Goal: Communication & Community: Answer question/provide support

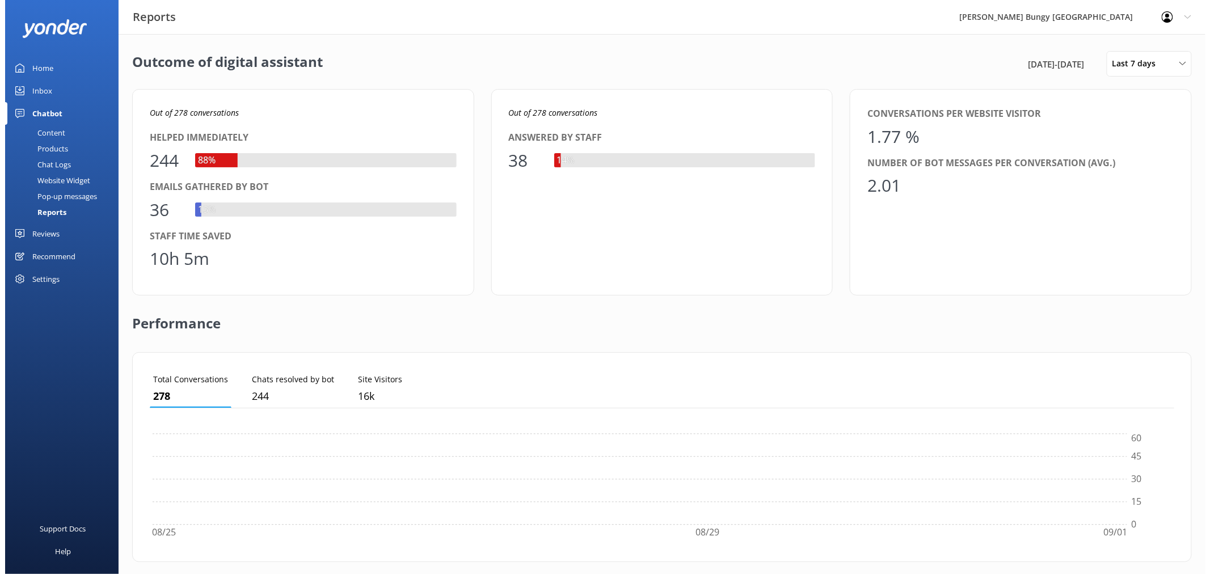
scroll to position [104, 1015]
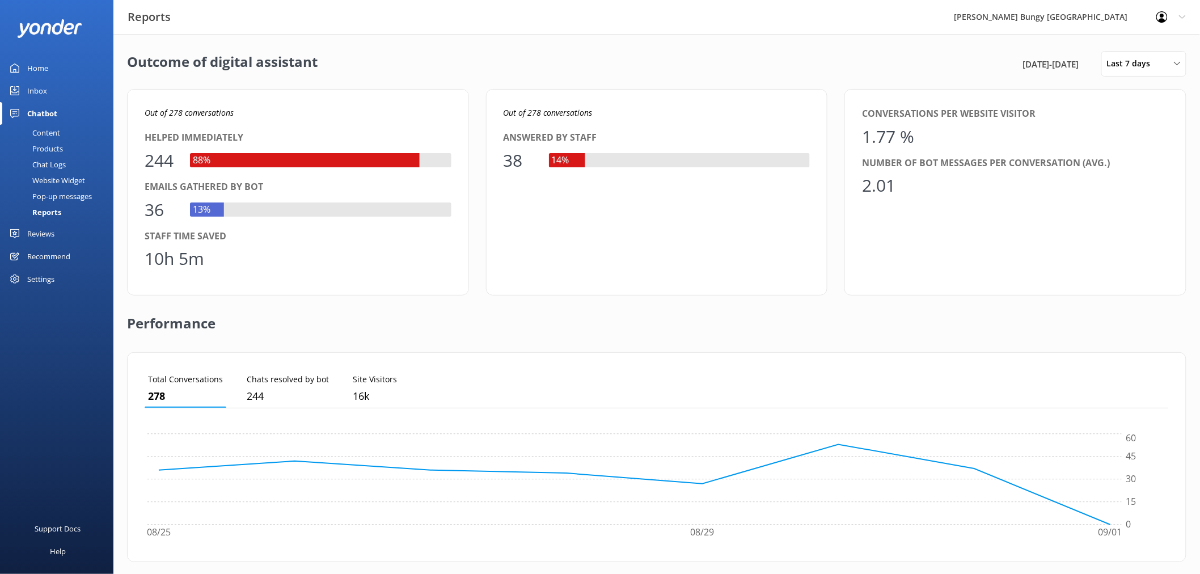
click at [46, 82] on div "Inbox" at bounding box center [37, 90] width 20 height 23
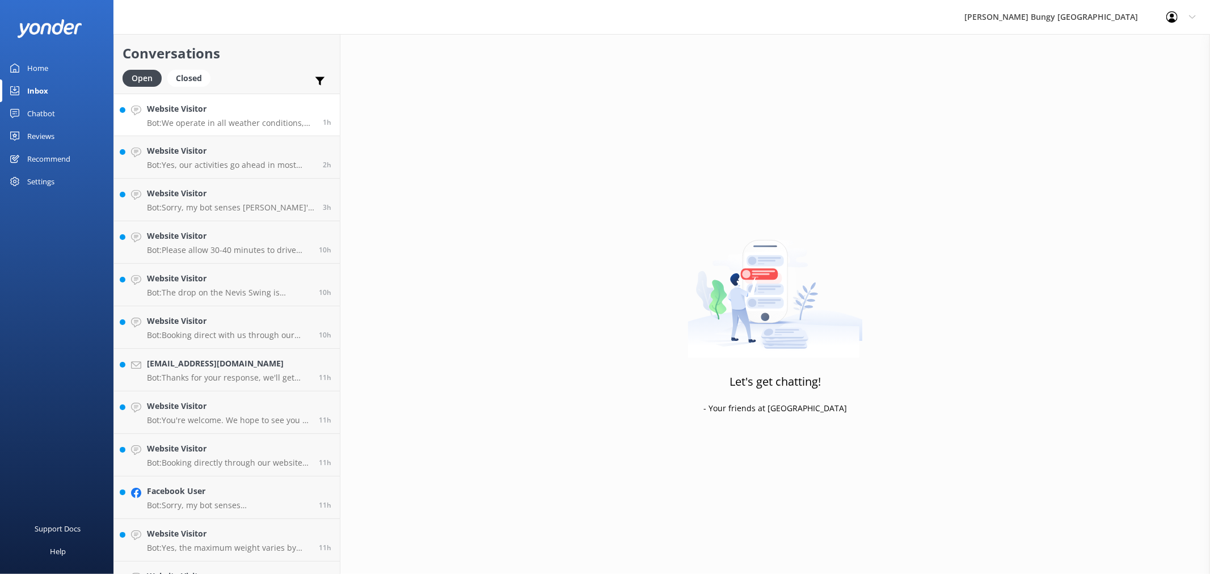
click at [213, 113] on h4 "Website Visitor" at bounding box center [230, 109] width 167 height 12
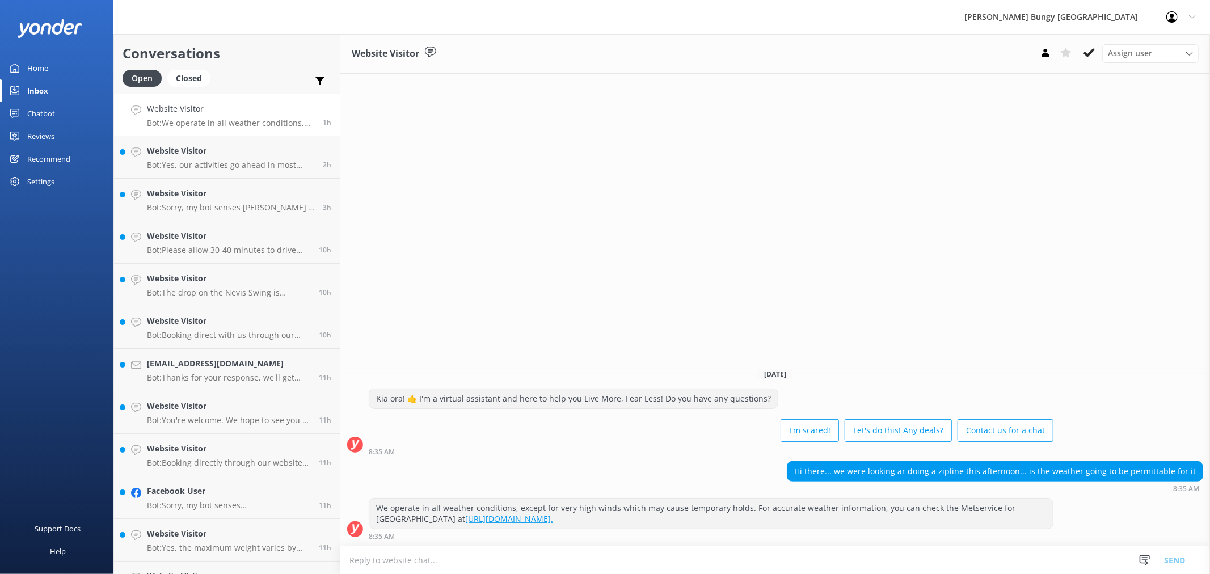
click at [242, 115] on h4 "Website Visitor" at bounding box center [230, 109] width 167 height 12
click at [1085, 52] on icon at bounding box center [1088, 52] width 11 height 11
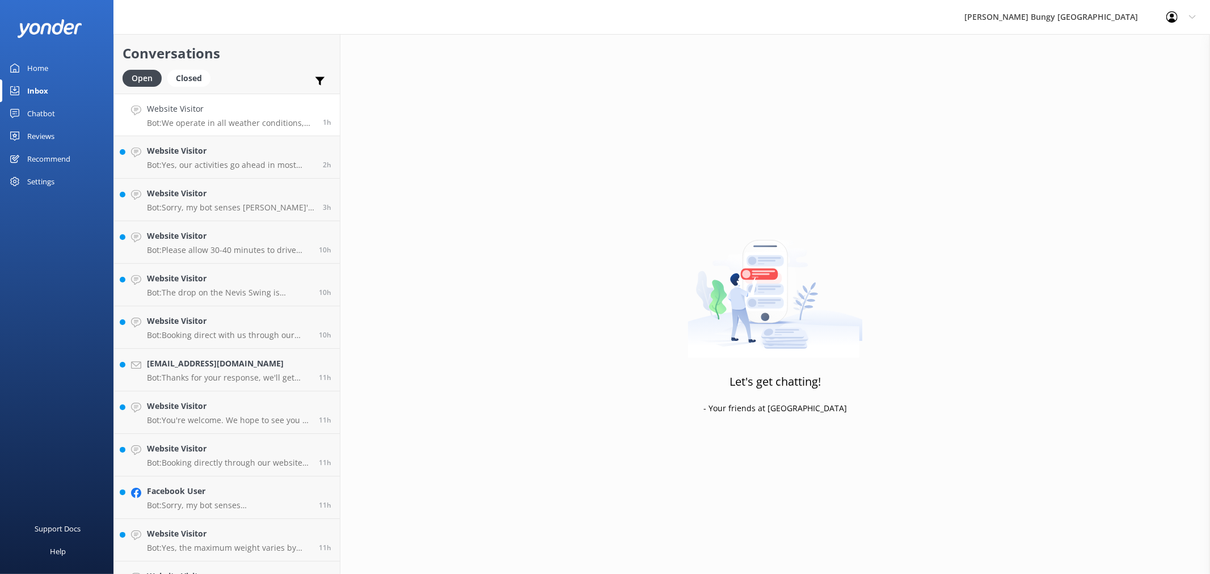
click at [250, 112] on h4 "Website Visitor" at bounding box center [230, 109] width 167 height 12
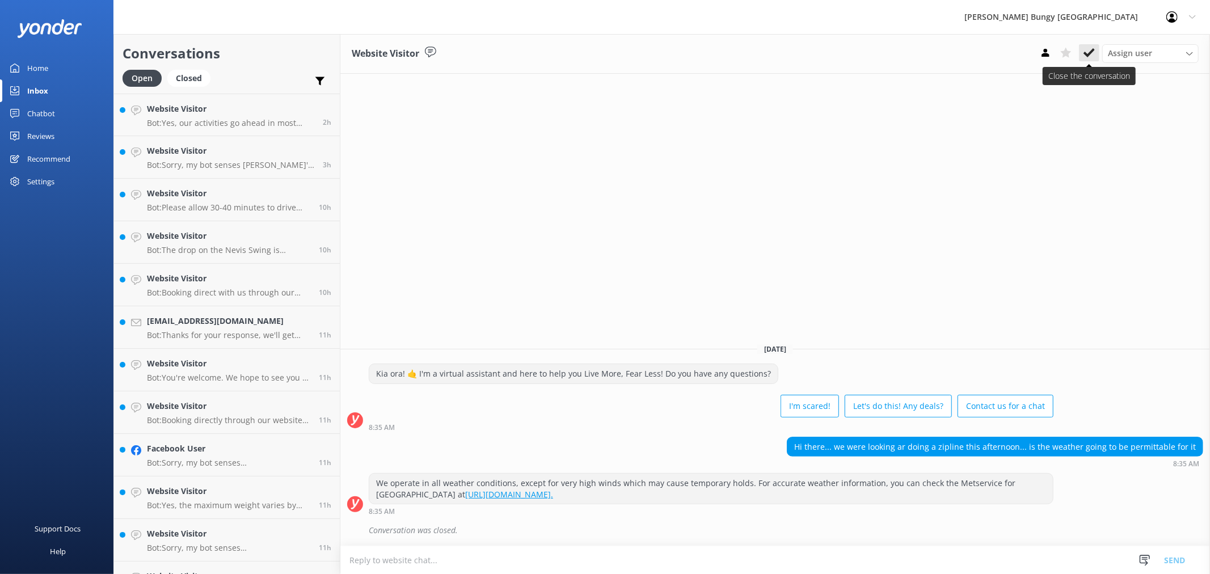
click at [1092, 57] on icon at bounding box center [1088, 52] width 11 height 11
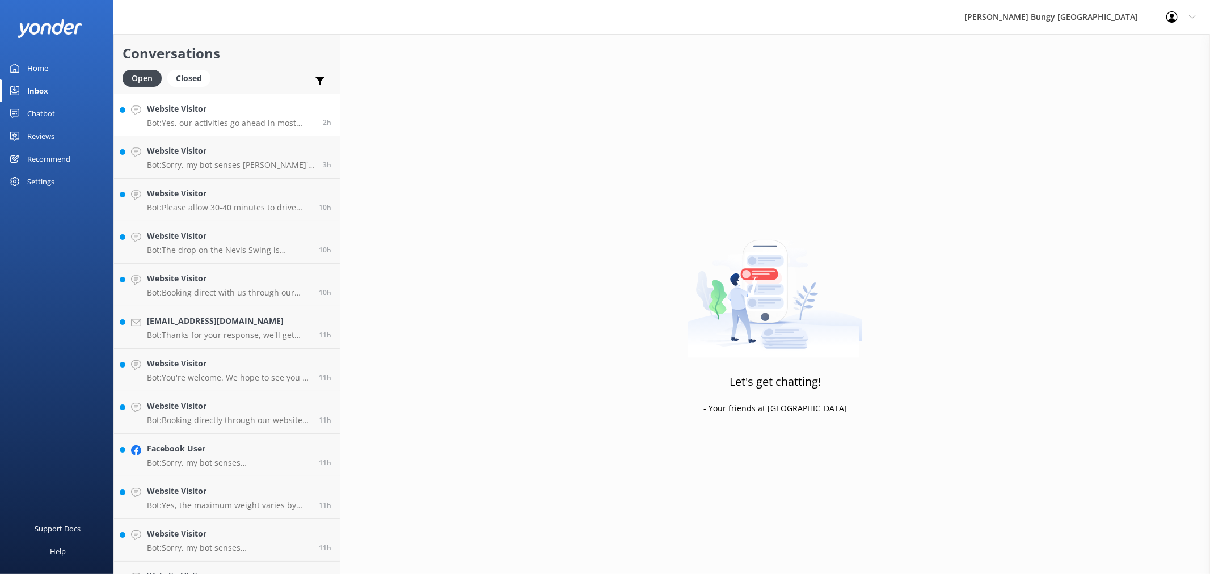
click at [273, 128] on link "Website Visitor Bot: Yes, our activities go ahead in most weather conditions, i…" at bounding box center [227, 115] width 226 height 43
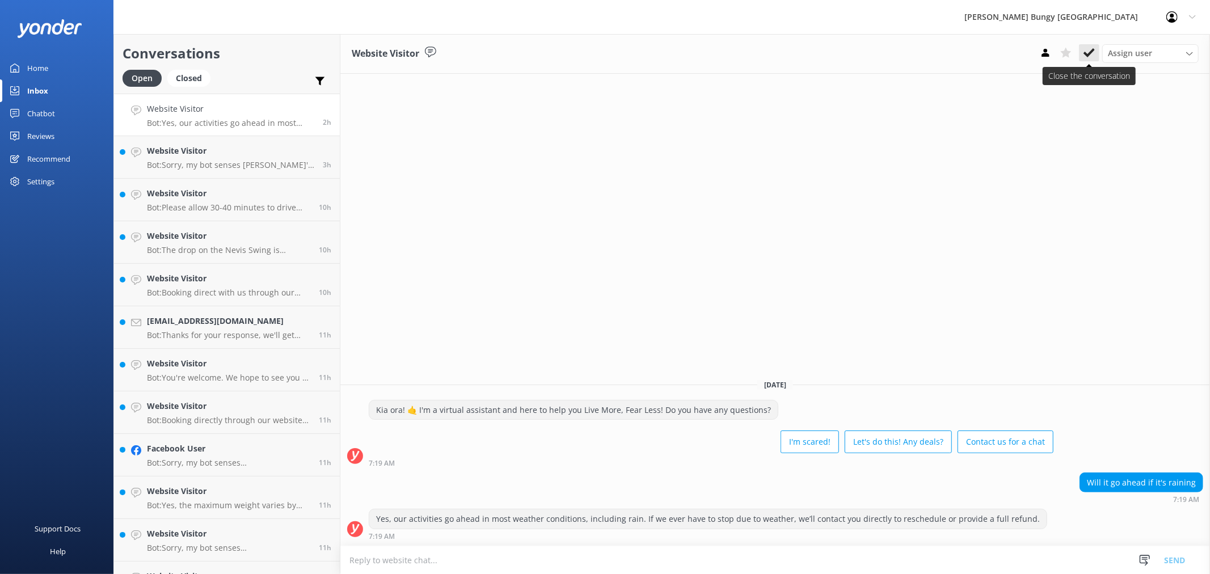
click at [1093, 49] on use at bounding box center [1088, 52] width 11 height 9
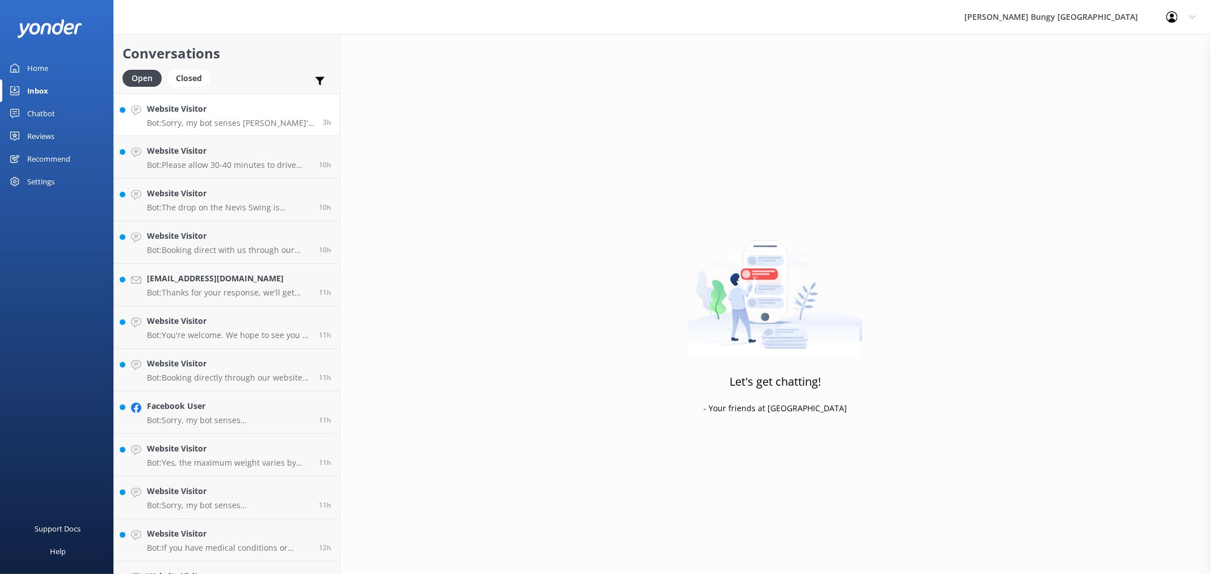
click at [295, 112] on h4 "Website Visitor" at bounding box center [230, 109] width 167 height 12
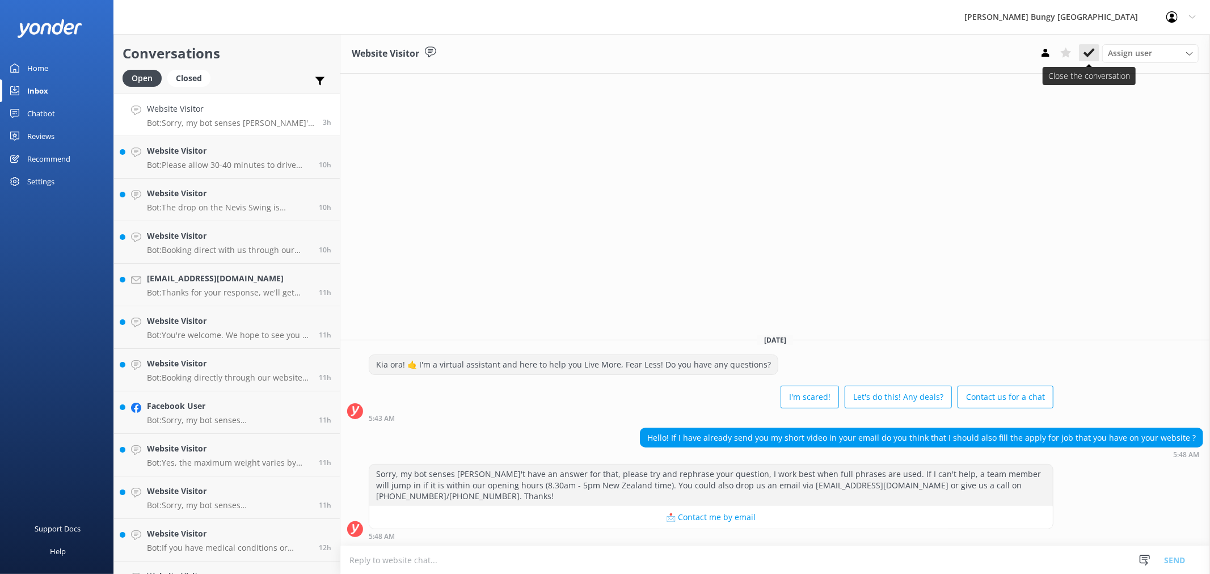
click at [1089, 56] on icon at bounding box center [1088, 52] width 11 height 11
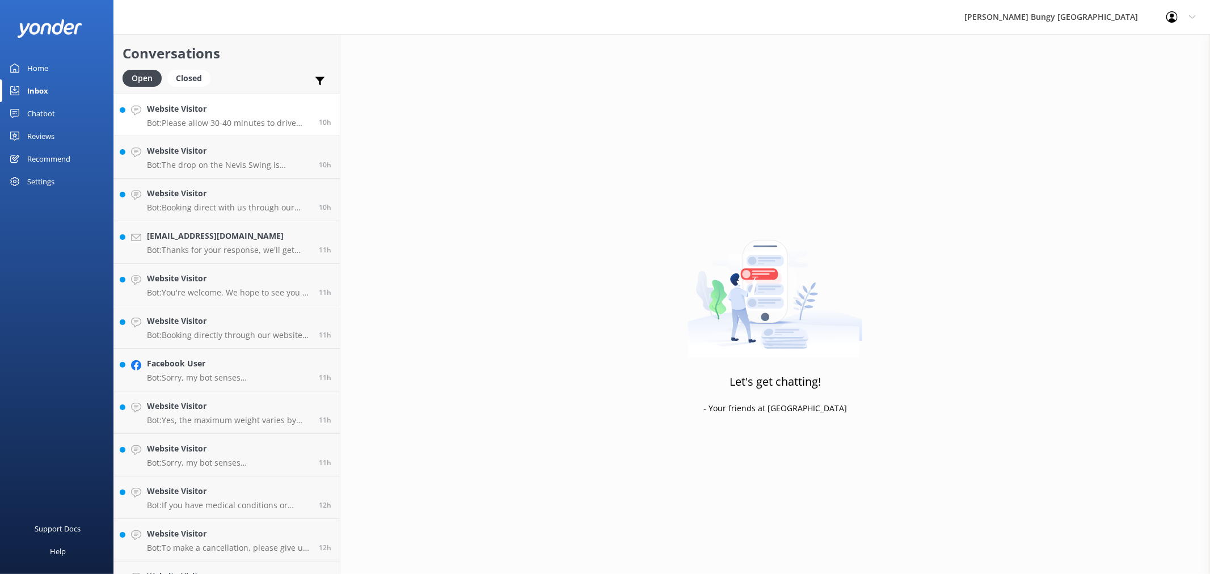
click at [235, 109] on h4 "Website Visitor" at bounding box center [228, 109] width 163 height 12
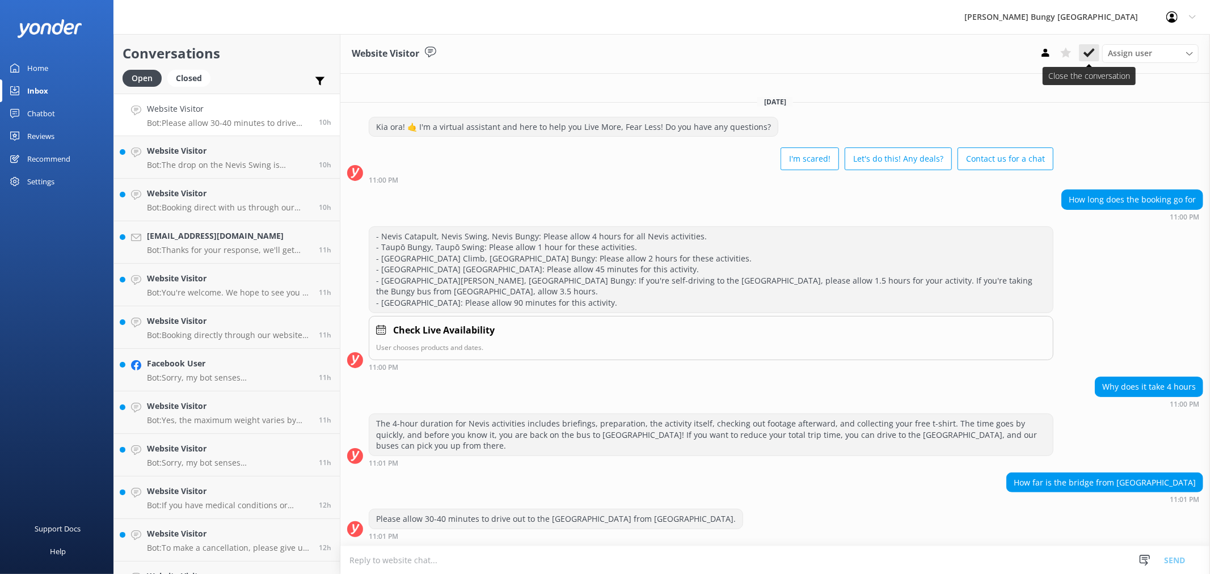
click at [1085, 53] on use at bounding box center [1088, 52] width 11 height 9
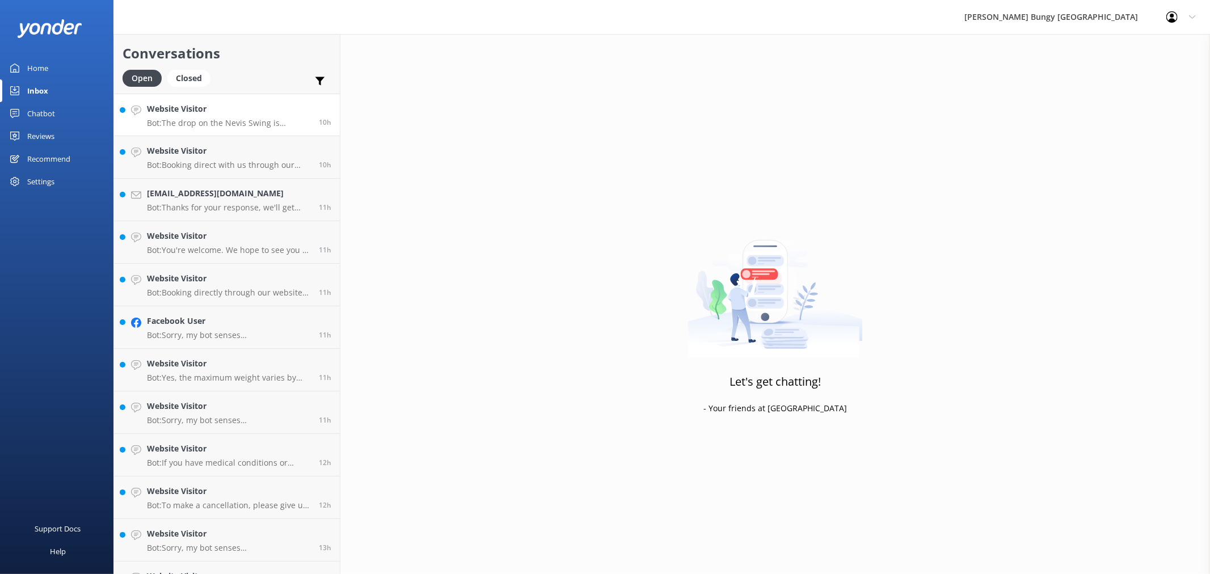
click at [310, 120] on div "10h" at bounding box center [320, 115] width 21 height 24
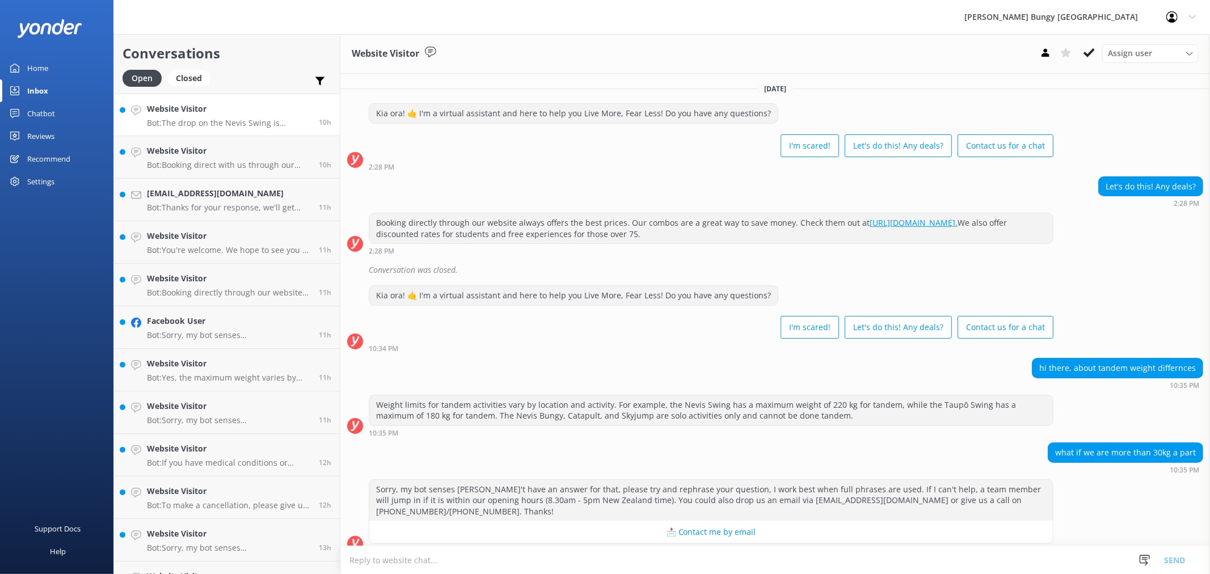
scroll to position [77, 0]
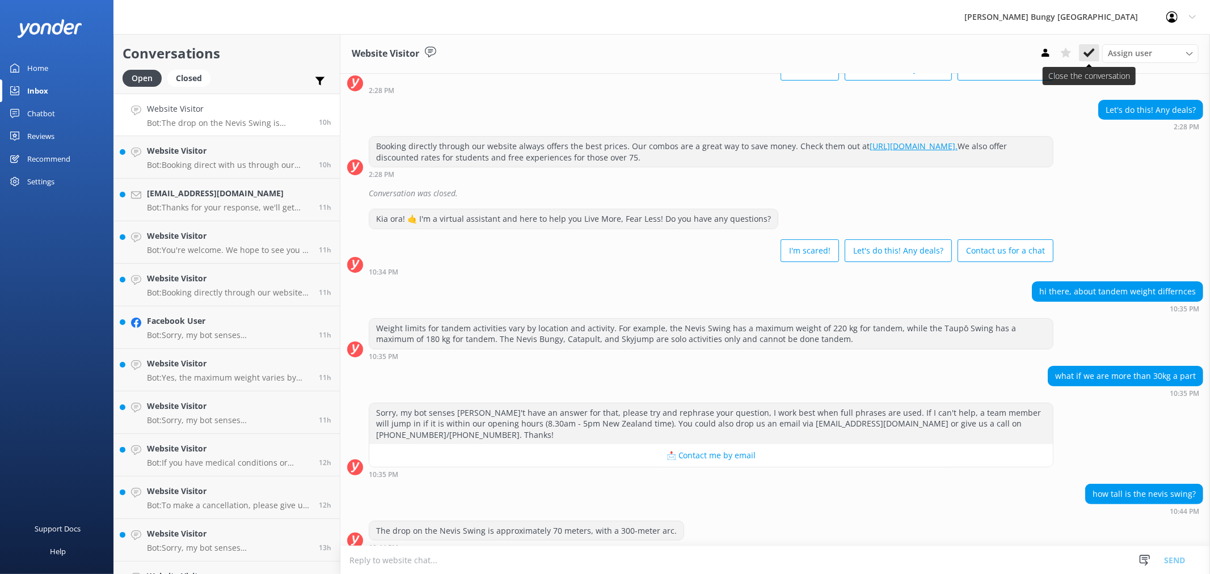
click at [1088, 57] on icon at bounding box center [1088, 52] width 11 height 11
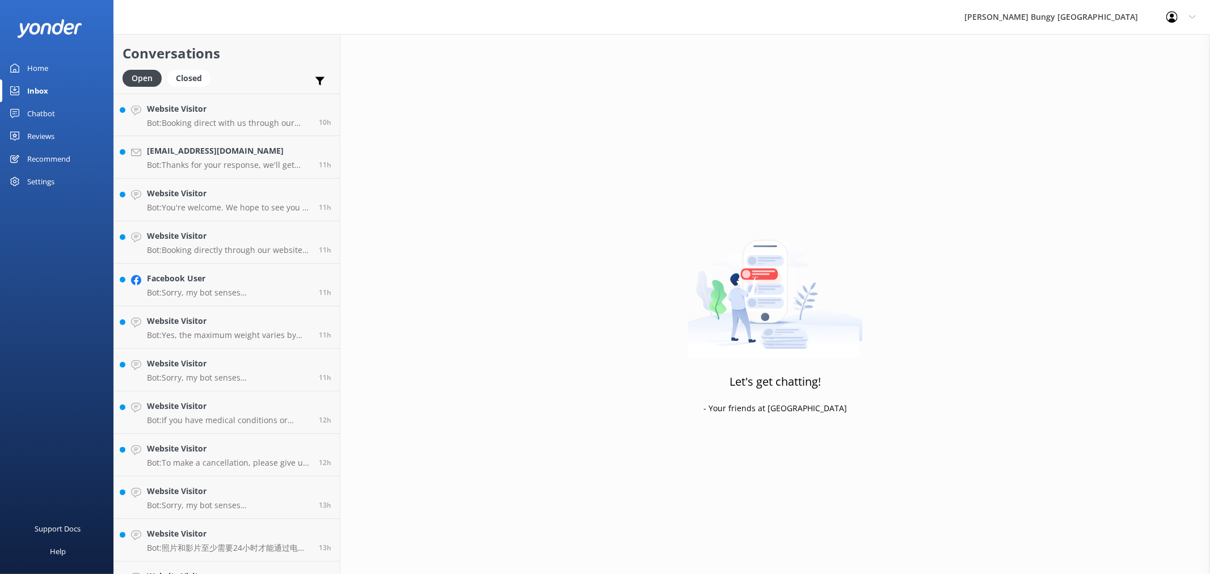
click at [223, 112] on h4 "Website Visitor" at bounding box center [228, 109] width 163 height 12
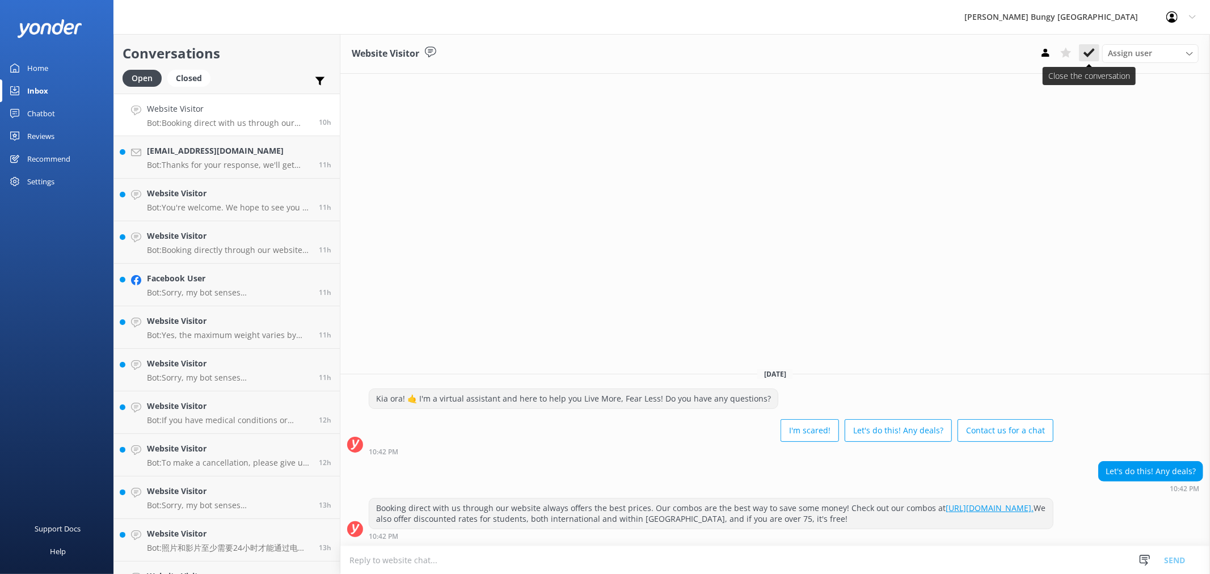
click at [1084, 52] on icon at bounding box center [1088, 52] width 11 height 11
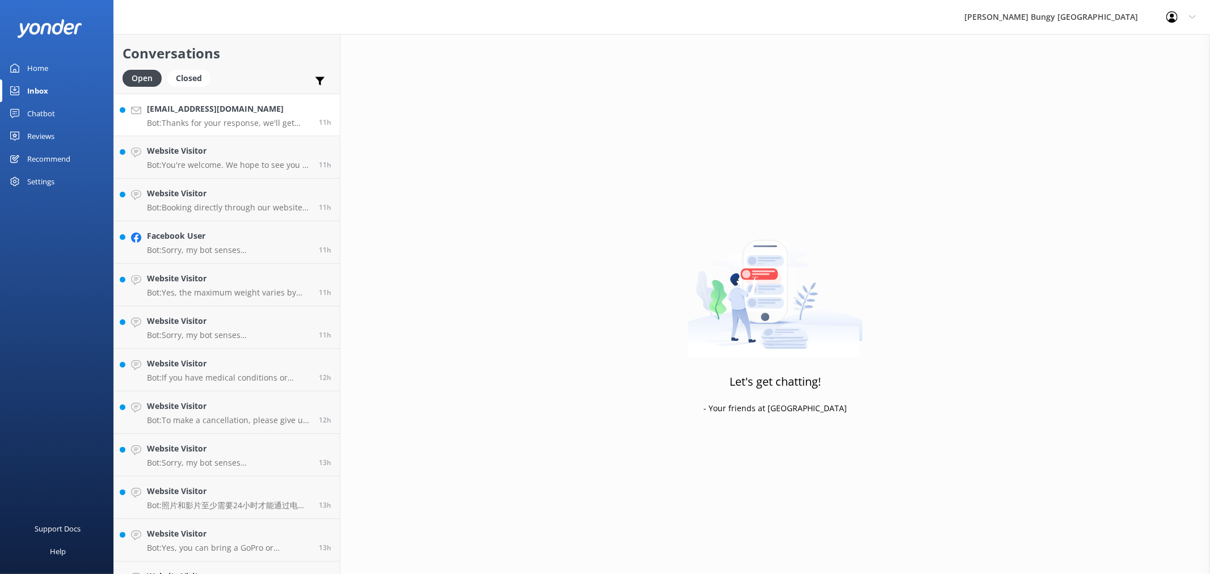
click at [257, 126] on p "Bot: Thanks for your response, we'll get back to you as soon as we can during o…" at bounding box center [228, 123] width 163 height 10
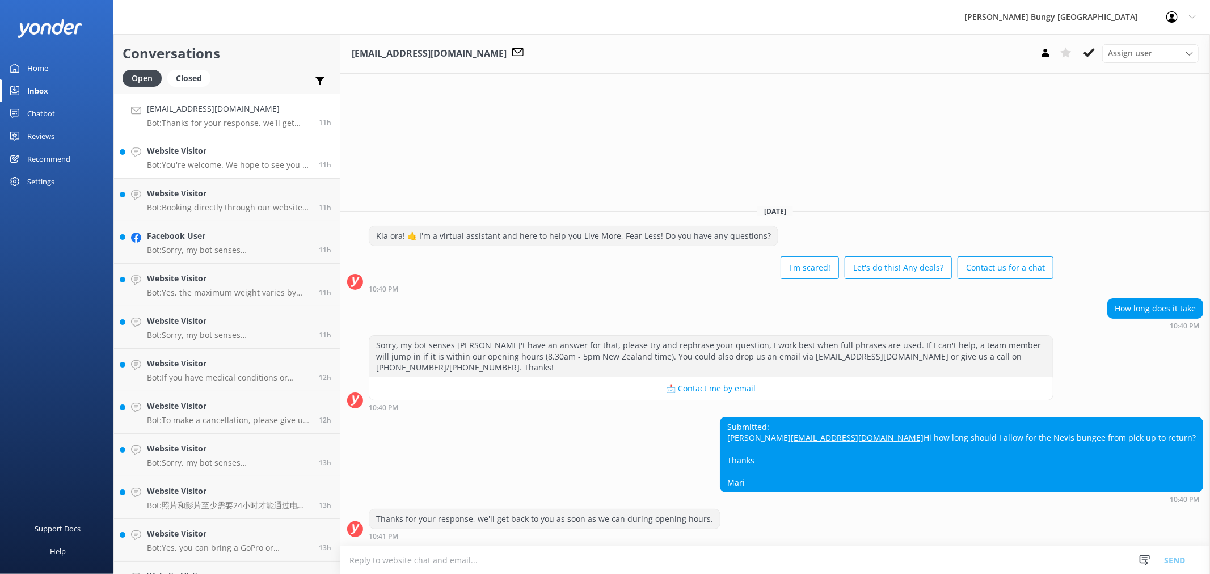
click at [251, 157] on div "Website Visitor Bot: You're welcome. We hope to see you at one of our [PERSON_N…" at bounding box center [228, 157] width 163 height 25
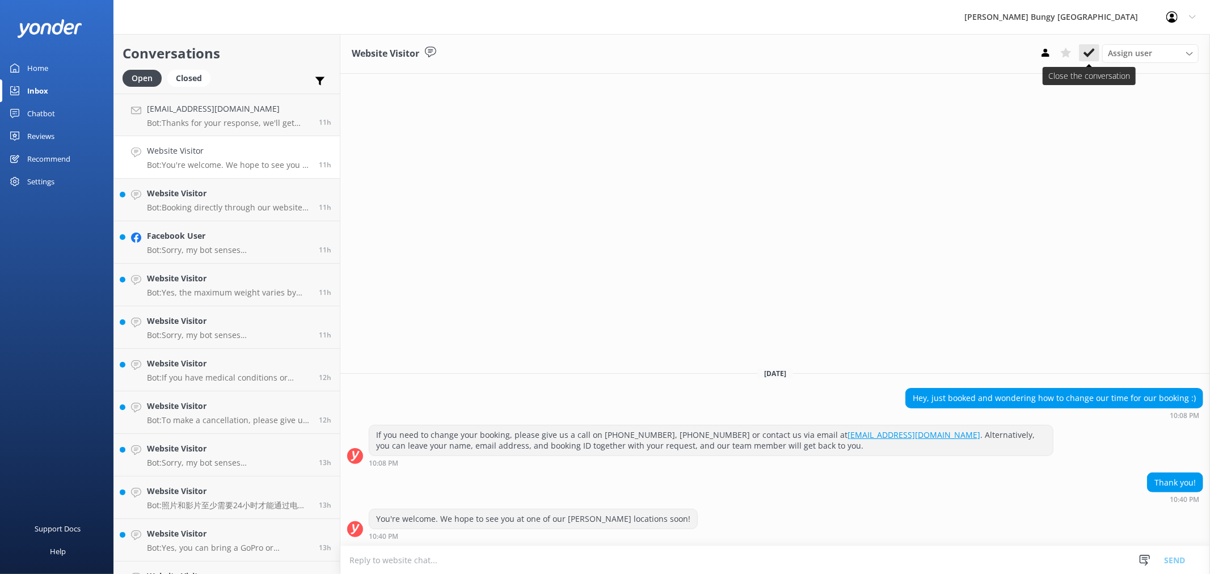
click at [1093, 52] on icon at bounding box center [1088, 52] width 11 height 11
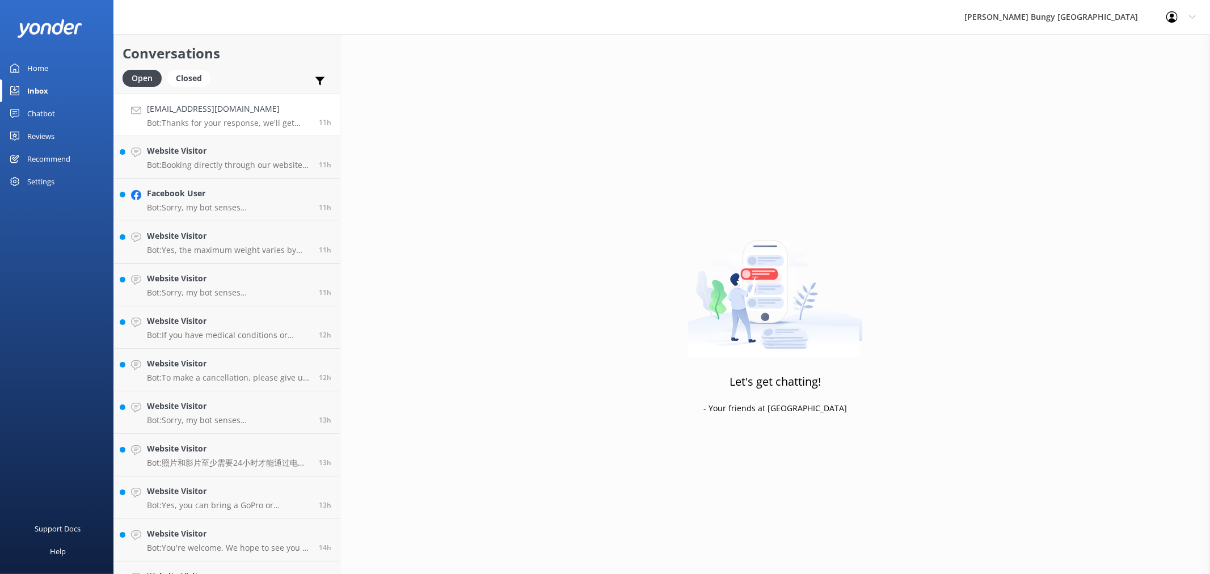
click at [195, 95] on link "[EMAIL_ADDRESS][DOMAIN_NAME] Bot: Thanks for your response, we'll get back to y…" at bounding box center [227, 115] width 226 height 43
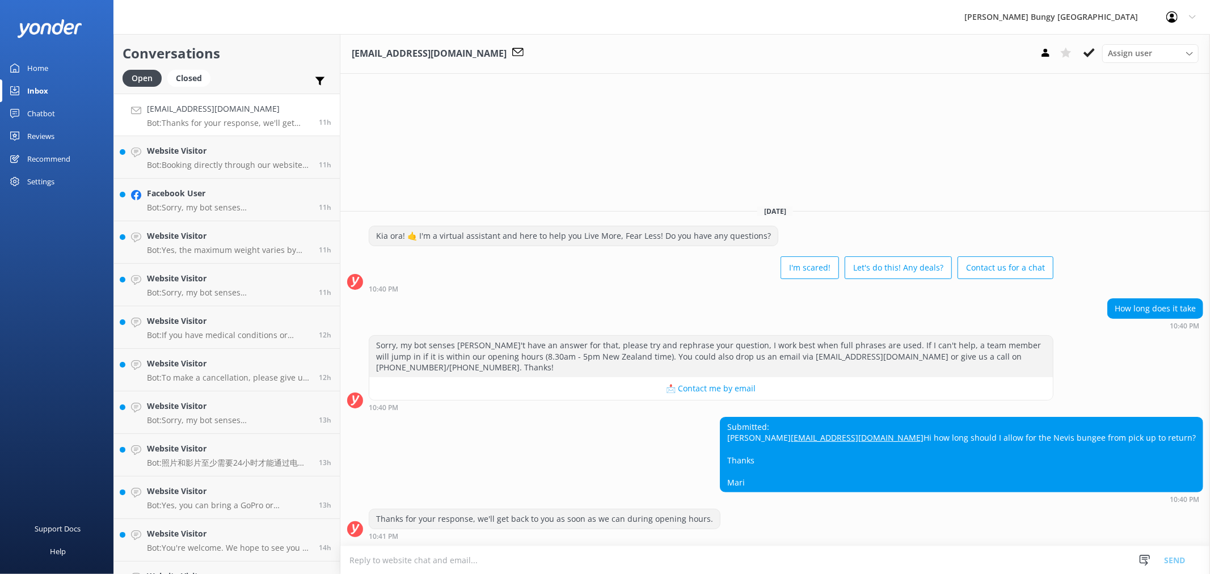
click at [768, 571] on textarea at bounding box center [774, 560] width 869 height 28
click at [779, 559] on textarea at bounding box center [774, 560] width 869 height 28
click at [779, 565] on textarea at bounding box center [774, 560] width 869 height 28
drag, startPoint x: 499, startPoint y: 557, endPoint x: 724, endPoint y: 547, distance: 225.4
click at [724, 547] on textarea "Please allot 3.5hours for the entire expereince." at bounding box center [774, 560] width 869 height 28
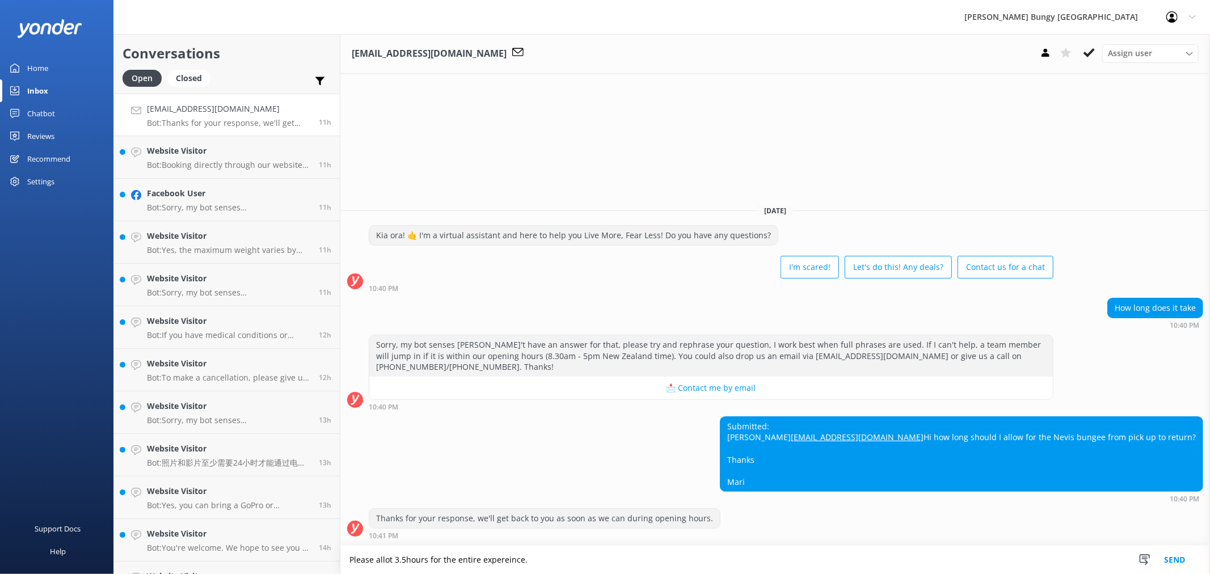
click at [725, 555] on textarea "Please allot 3.5hours for the entire expereince." at bounding box center [774, 560] width 869 height 28
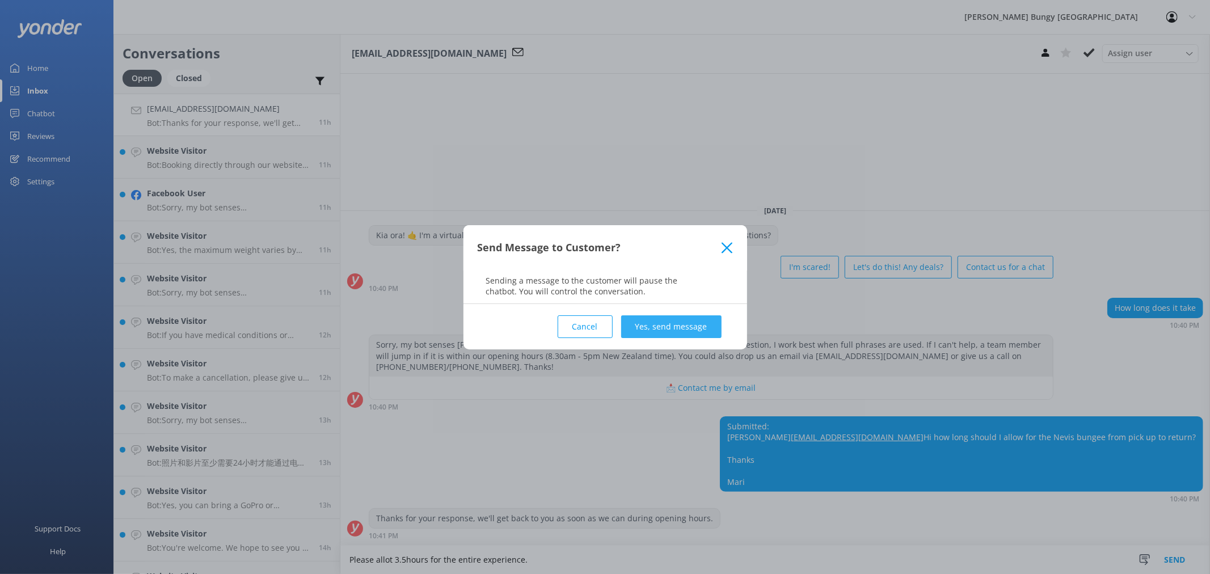
type textarea "Please allot 3.5hours for the entire experience."
click at [666, 324] on button "Yes, send message" at bounding box center [671, 326] width 100 height 23
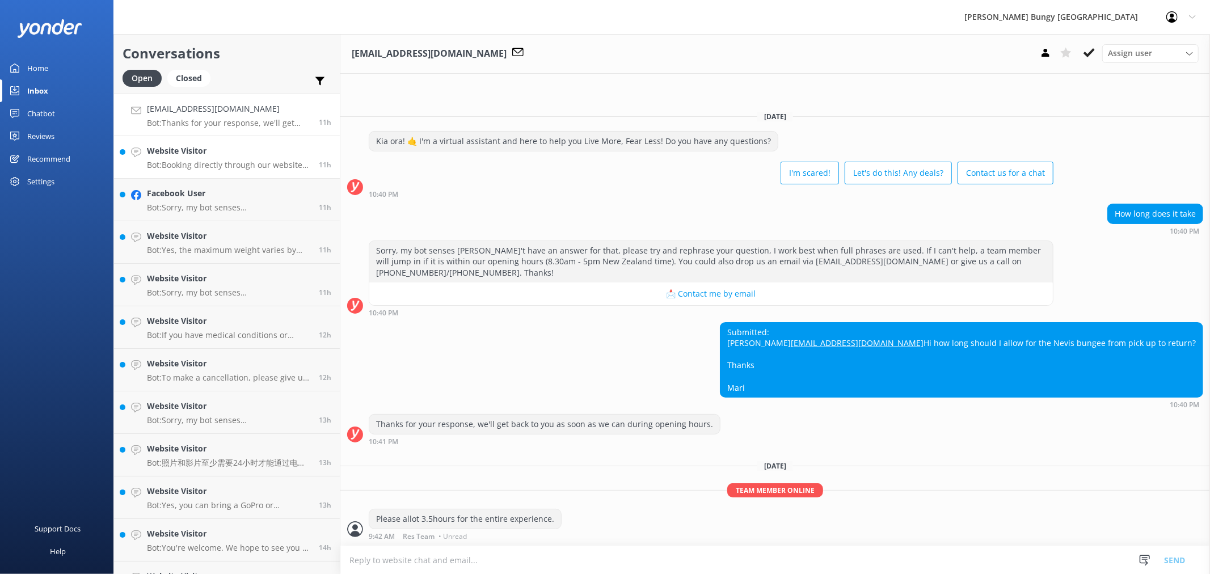
click at [212, 154] on h4 "Website Visitor" at bounding box center [228, 151] width 163 height 12
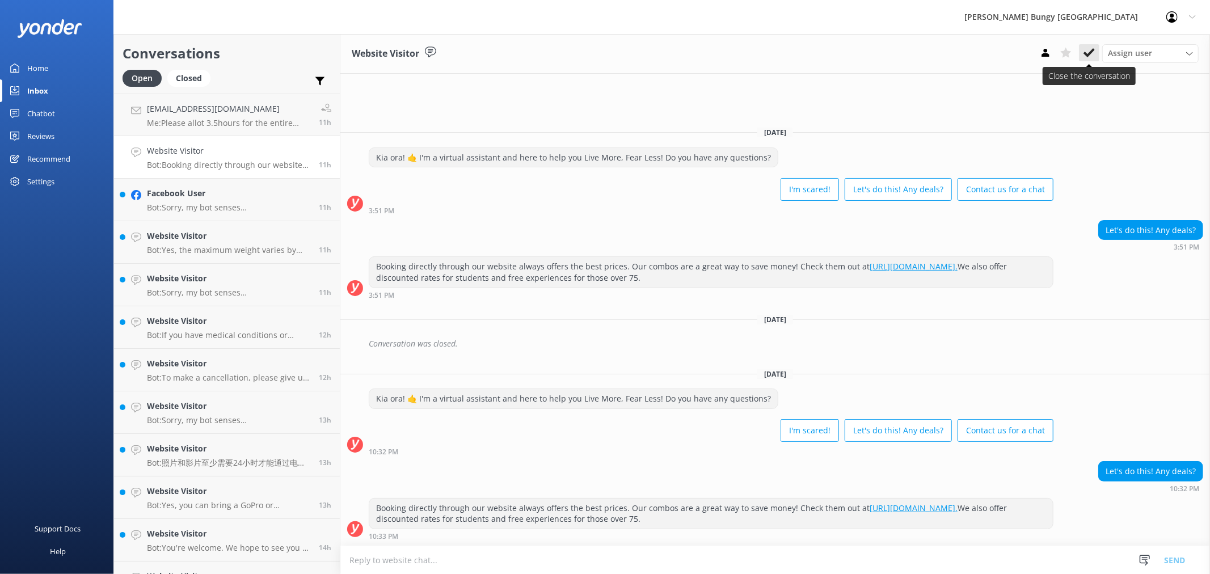
click at [1085, 52] on icon at bounding box center [1088, 52] width 11 height 11
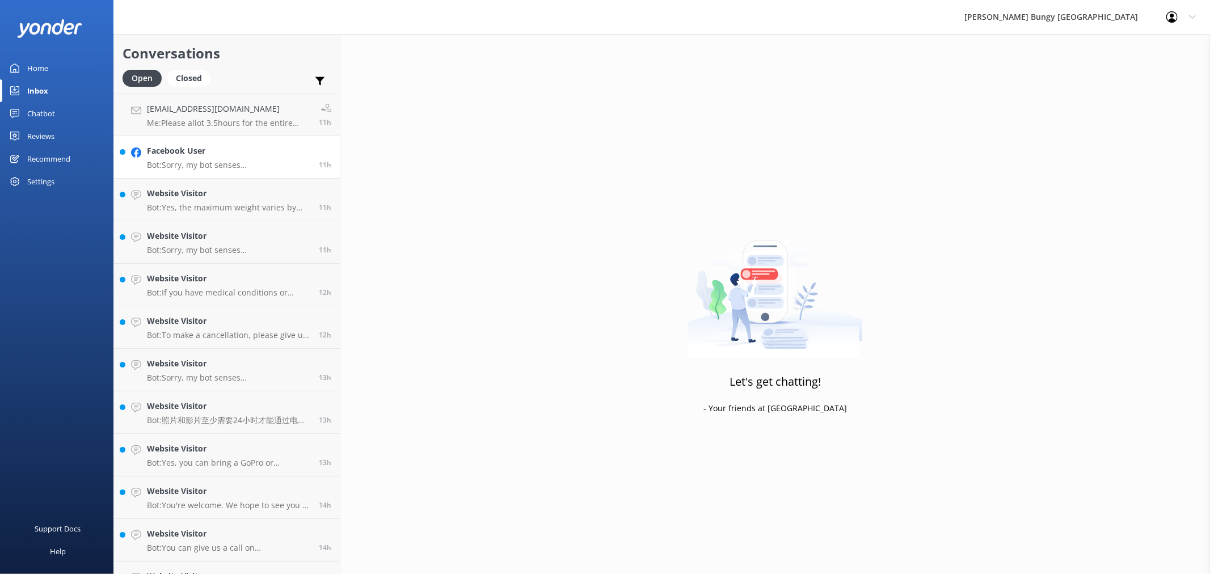
click at [237, 161] on p "Bot: Sorry, my bot senses [PERSON_NAME]'t have an answer for that, please try a…" at bounding box center [228, 165] width 163 height 10
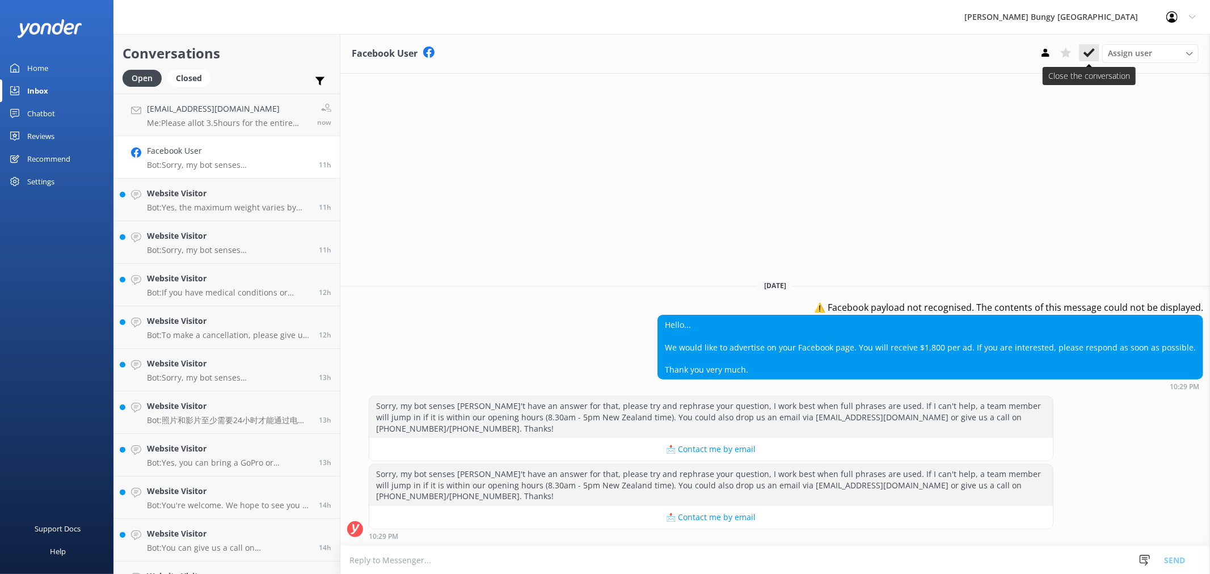
click at [1092, 54] on icon at bounding box center [1088, 52] width 11 height 11
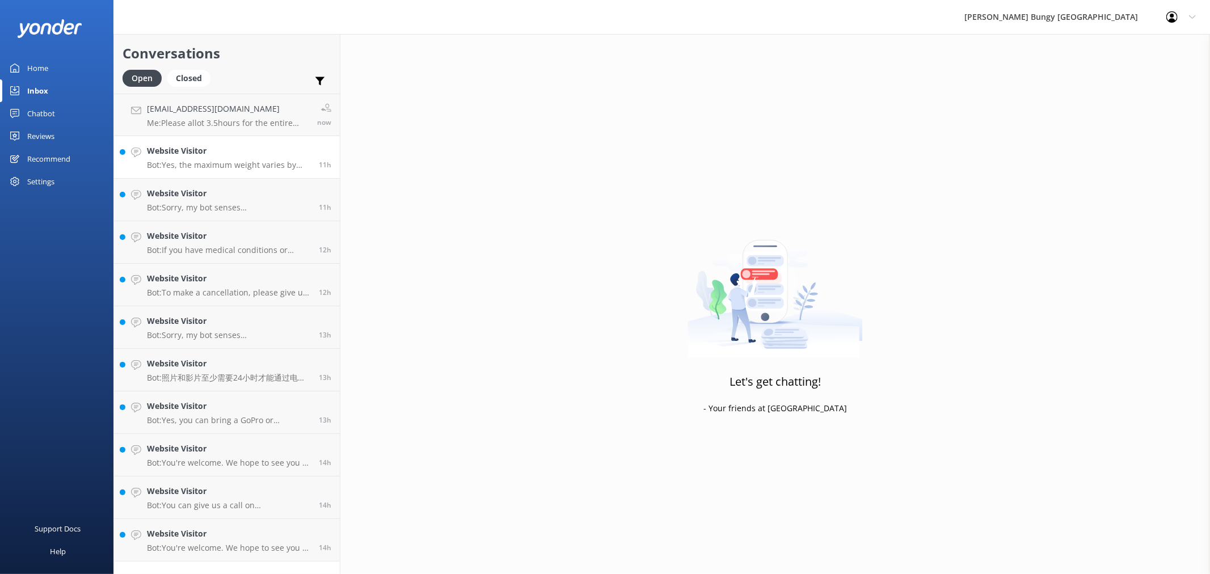
click at [230, 153] on h4 "Website Visitor" at bounding box center [228, 151] width 163 height 12
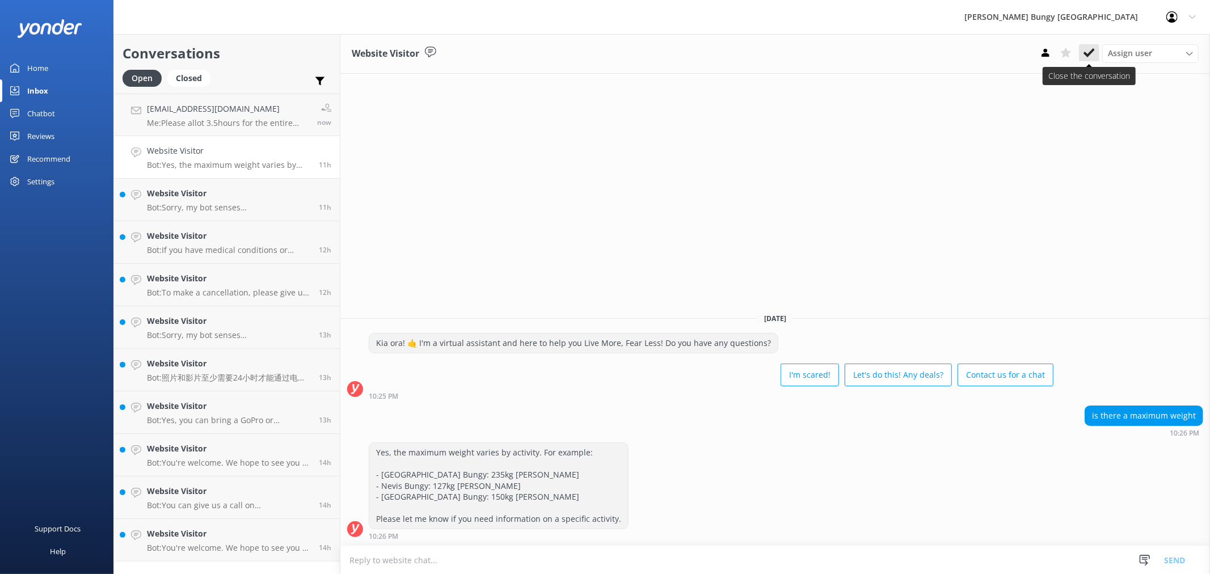
click at [1090, 53] on use at bounding box center [1088, 52] width 11 height 9
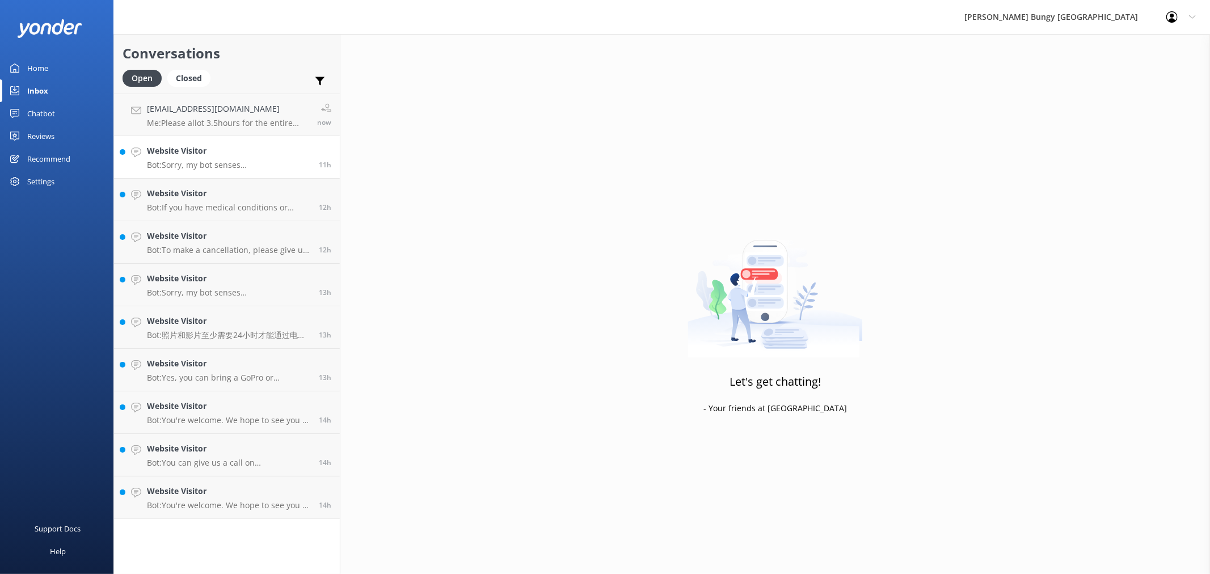
click at [239, 155] on h4 "Website Visitor" at bounding box center [228, 151] width 163 height 12
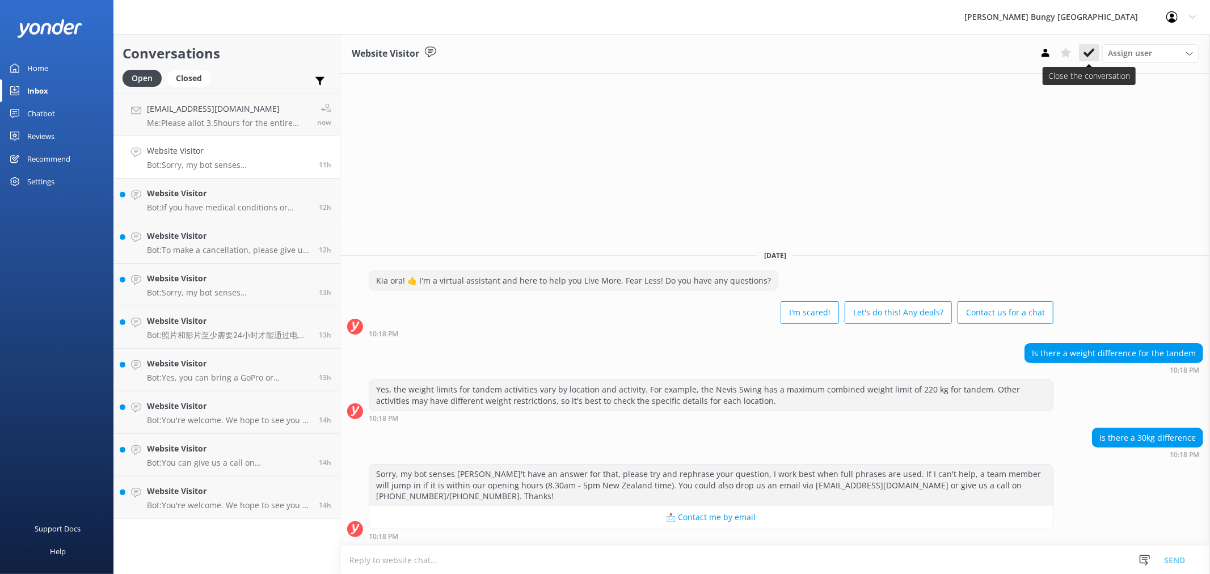
click at [1090, 47] on icon at bounding box center [1088, 52] width 11 height 11
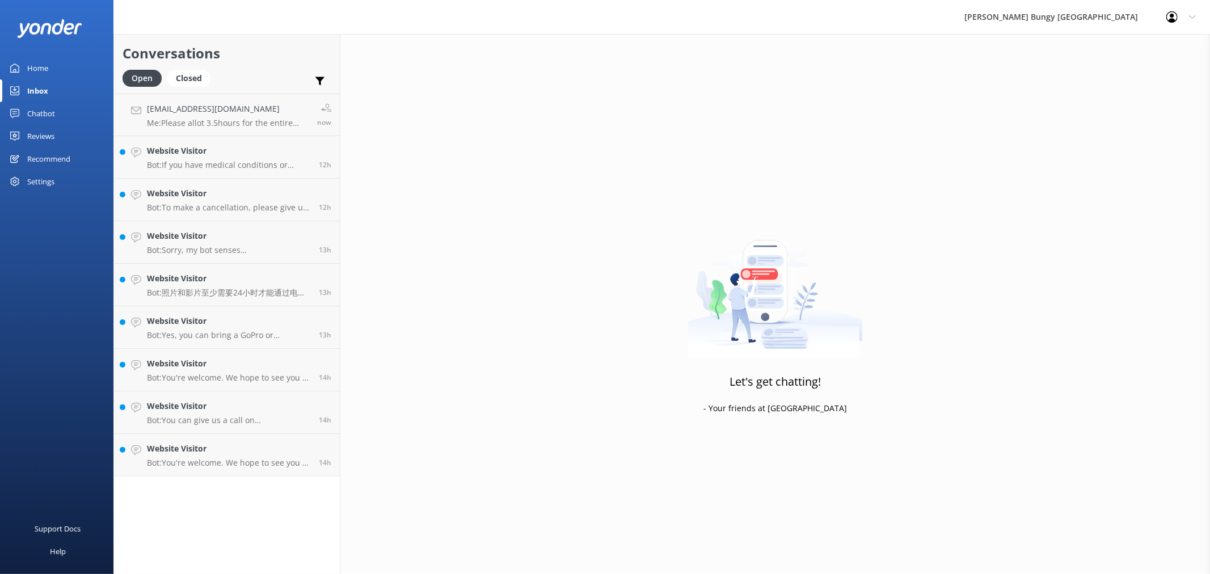
click at [231, 138] on link "Website Visitor Bot: If you have medical conditions or restrictions, such as bu…" at bounding box center [227, 157] width 226 height 43
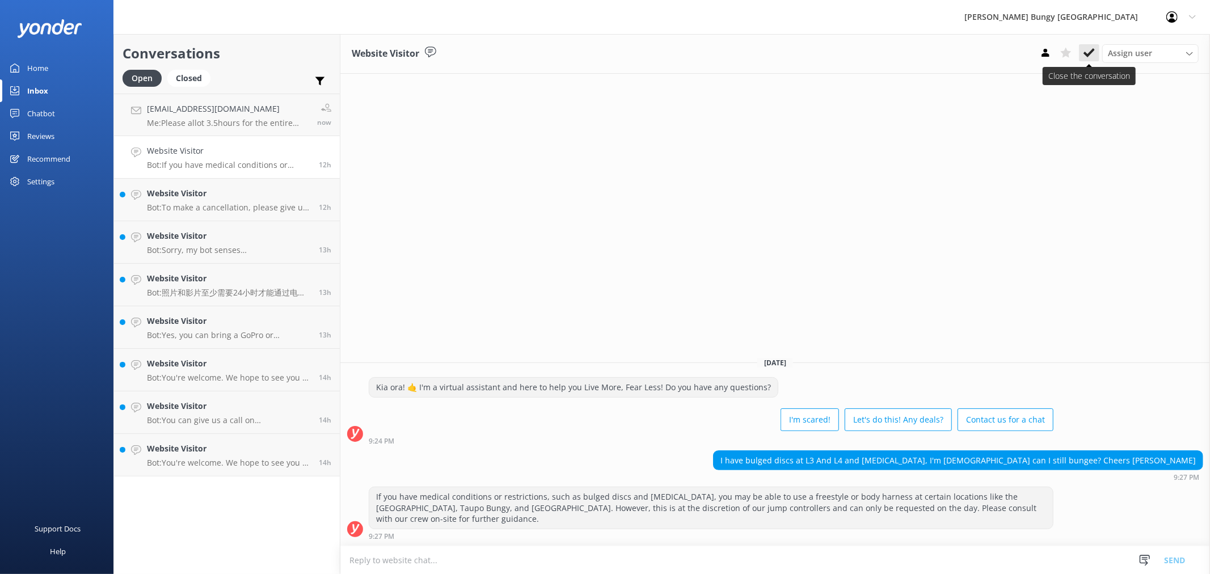
click at [1088, 53] on icon at bounding box center [1088, 52] width 11 height 11
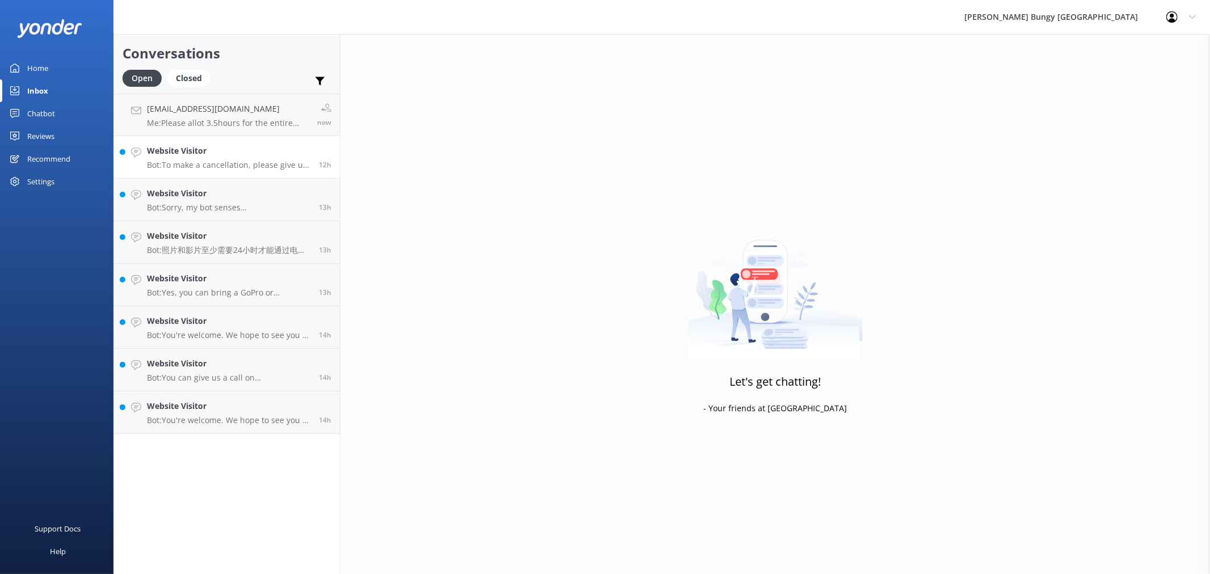
click at [197, 157] on h4 "Website Visitor" at bounding box center [228, 151] width 163 height 12
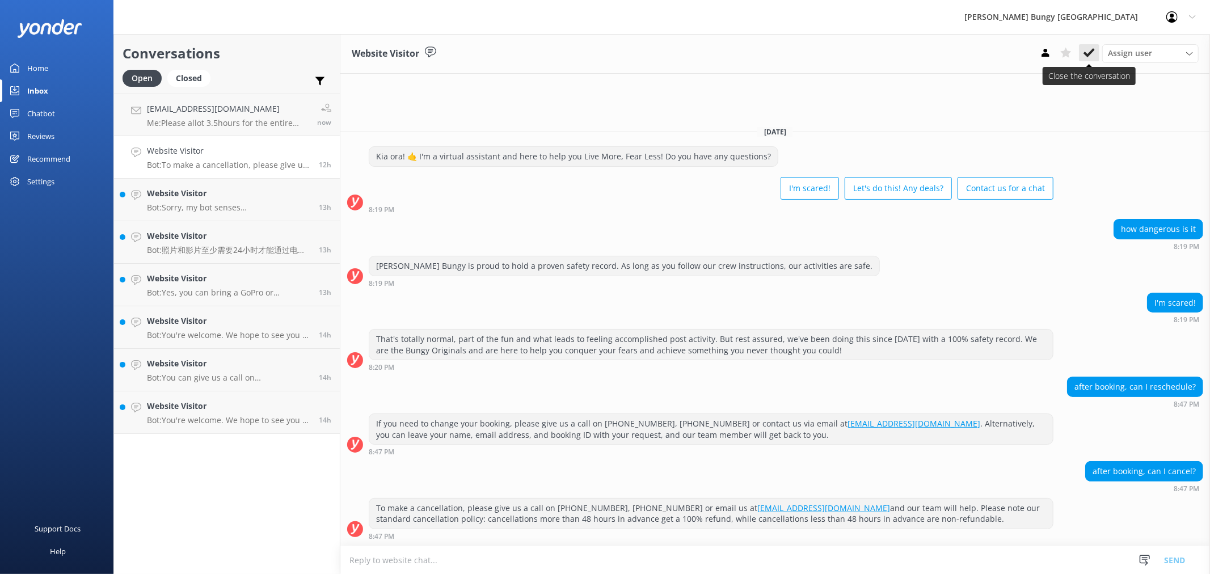
click at [1089, 52] on icon at bounding box center [1088, 52] width 11 height 11
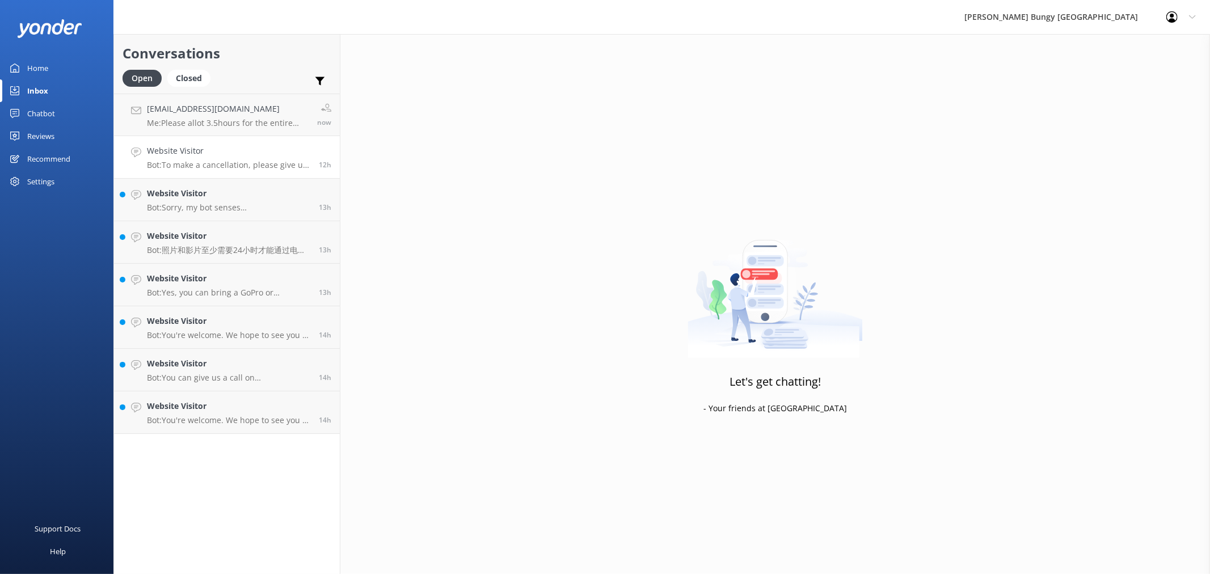
click at [234, 159] on div "Website Visitor Bot: To make a cancellation, please give us a call on [PHONE_NU…" at bounding box center [228, 157] width 163 height 25
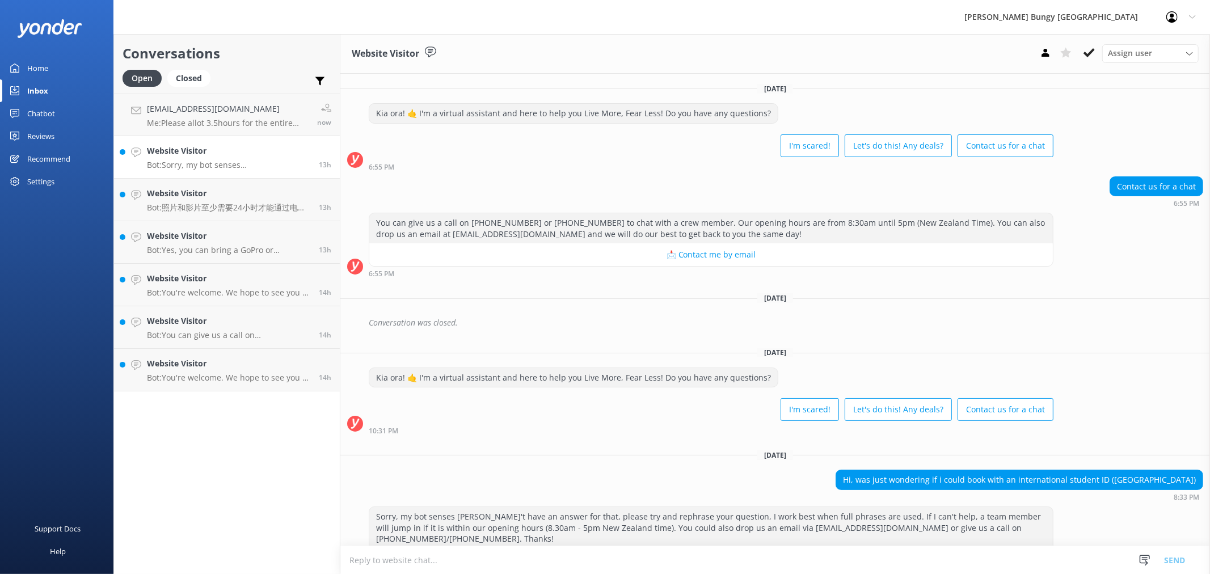
scroll to position [31, 0]
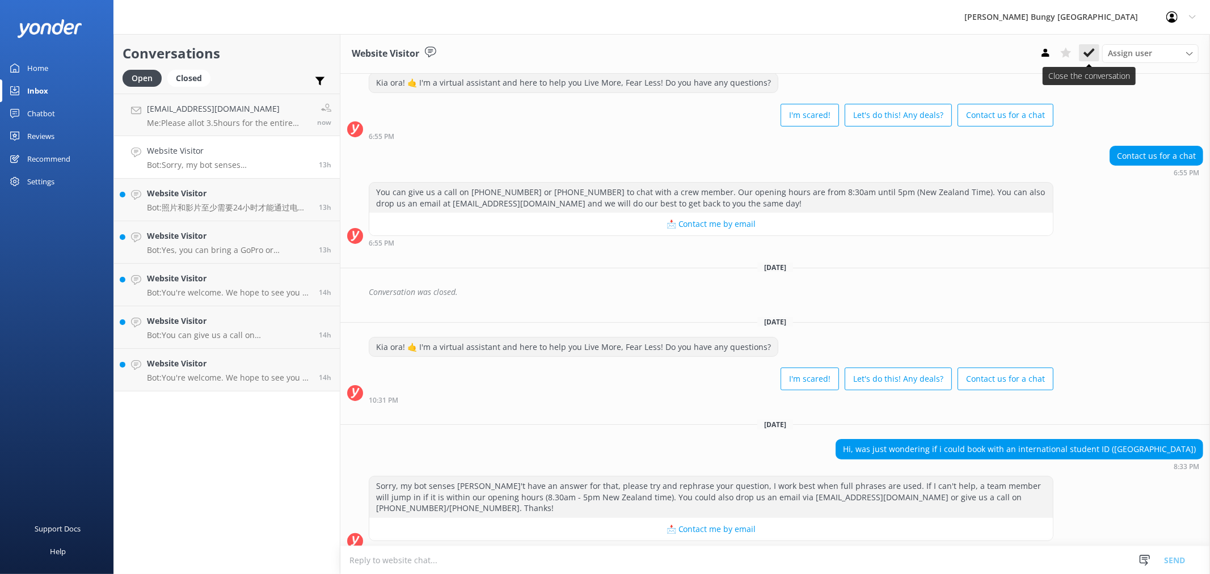
click at [1084, 56] on icon at bounding box center [1088, 52] width 11 height 11
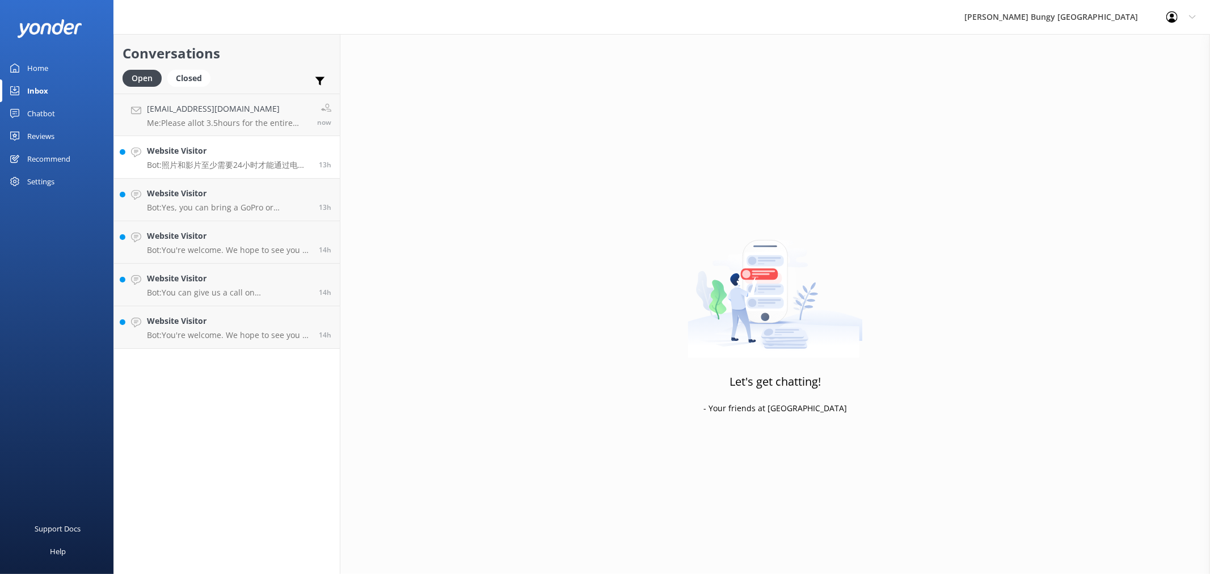
click at [274, 155] on h4 "Website Visitor" at bounding box center [228, 151] width 163 height 12
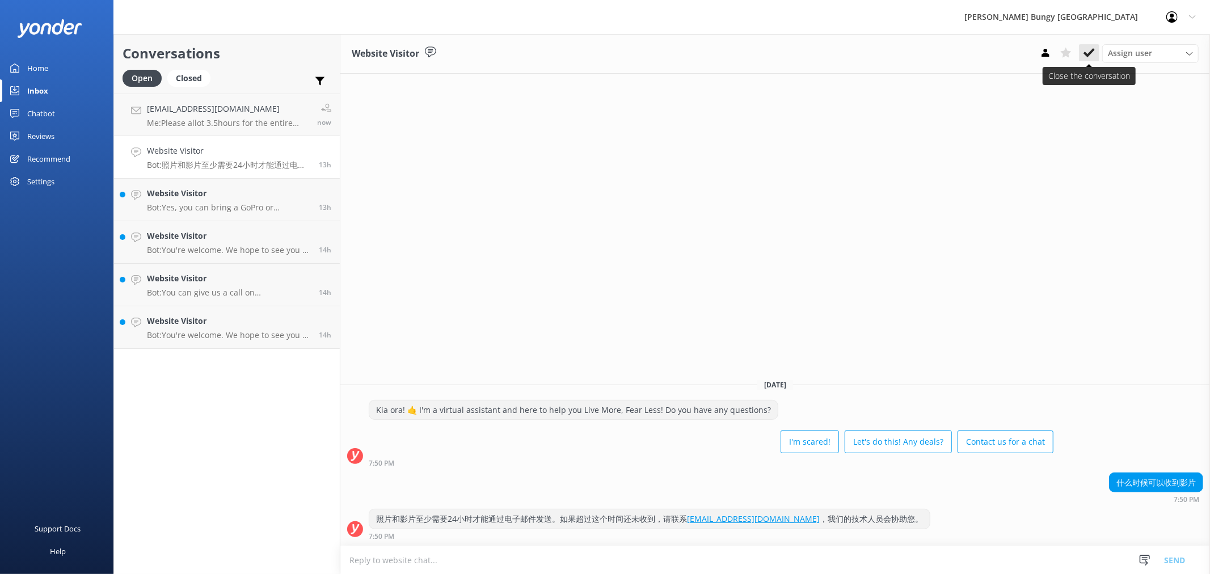
click at [1093, 53] on icon at bounding box center [1088, 52] width 11 height 11
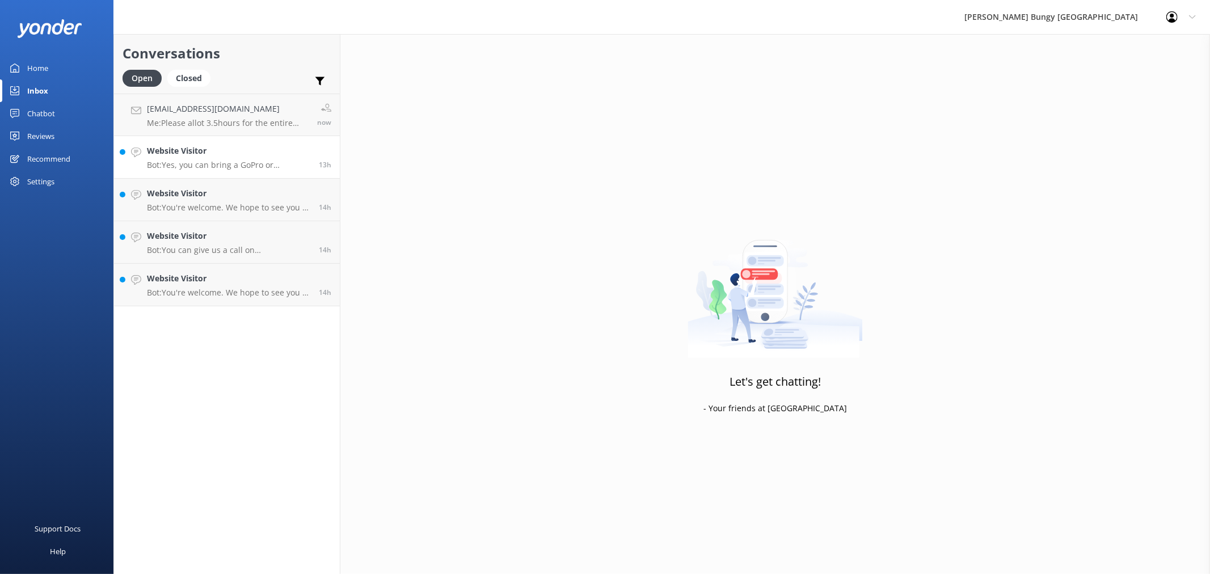
click at [282, 157] on div "Website Visitor Bot: Yes, you can bring a GoPro or alternative action camera to…" at bounding box center [228, 157] width 163 height 25
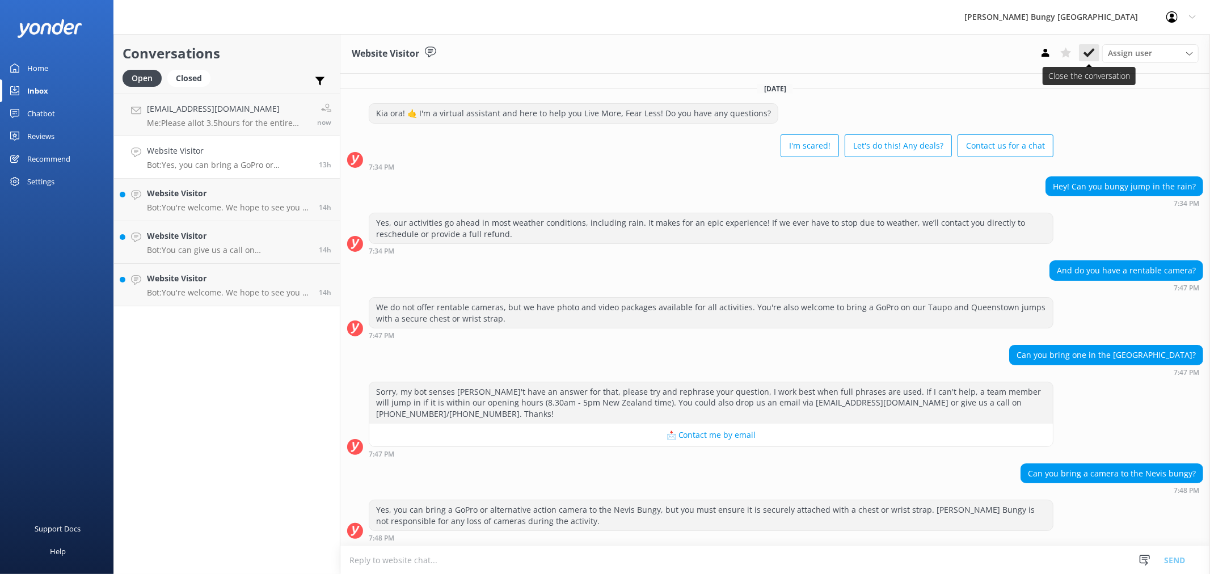
click at [1085, 58] on icon at bounding box center [1088, 52] width 11 height 11
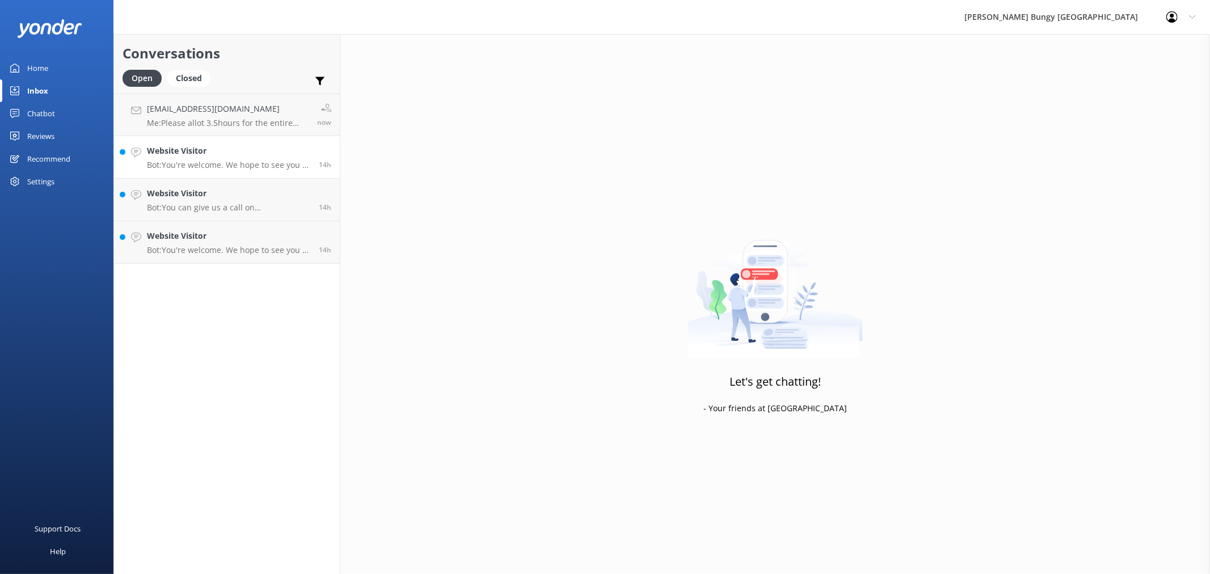
click at [224, 168] on p "Bot: You're welcome. We hope to see you at one of our [PERSON_NAME] locations s…" at bounding box center [228, 165] width 163 height 10
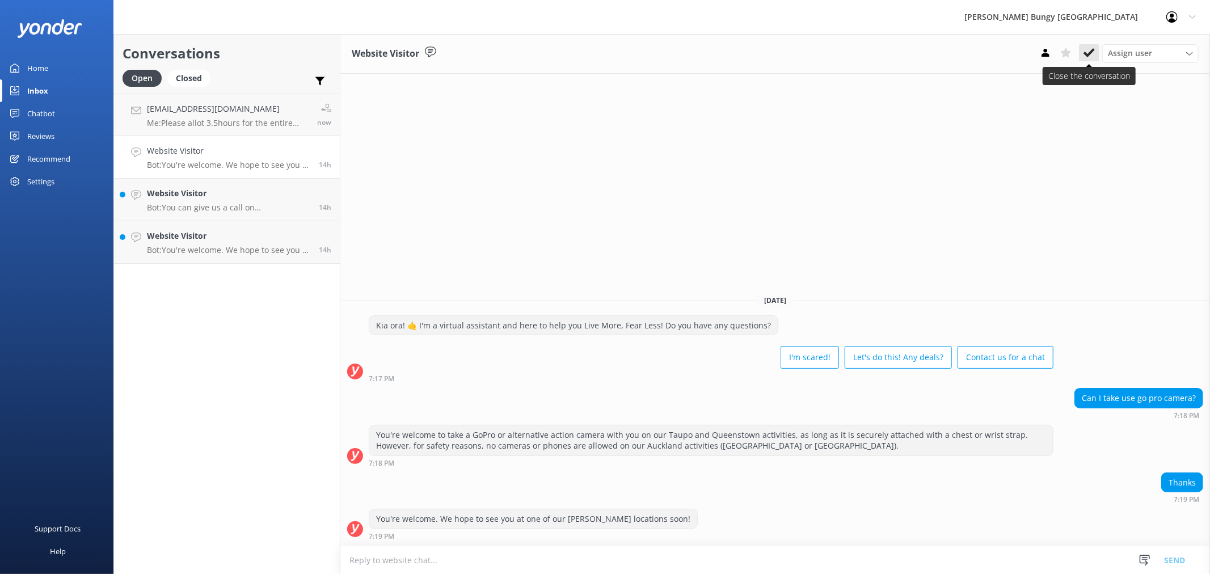
click at [1092, 51] on use at bounding box center [1088, 52] width 11 height 9
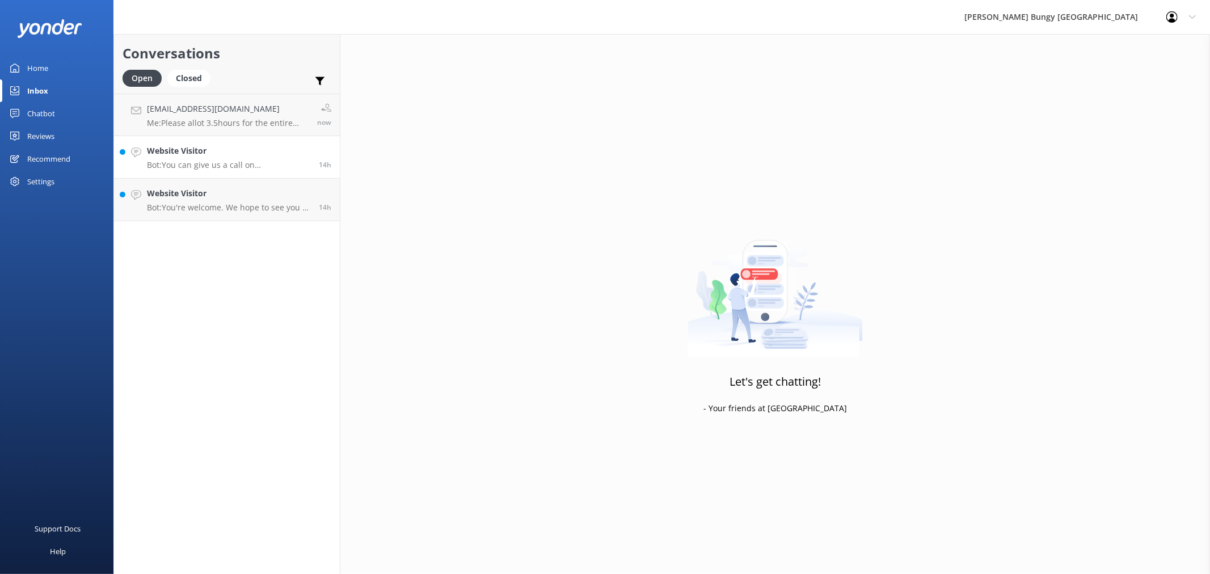
click at [223, 160] on p "Bot: You can give us a call on [PHONE_NUMBER] or [PHONE_NUMBER] to chat with a …" at bounding box center [228, 165] width 163 height 10
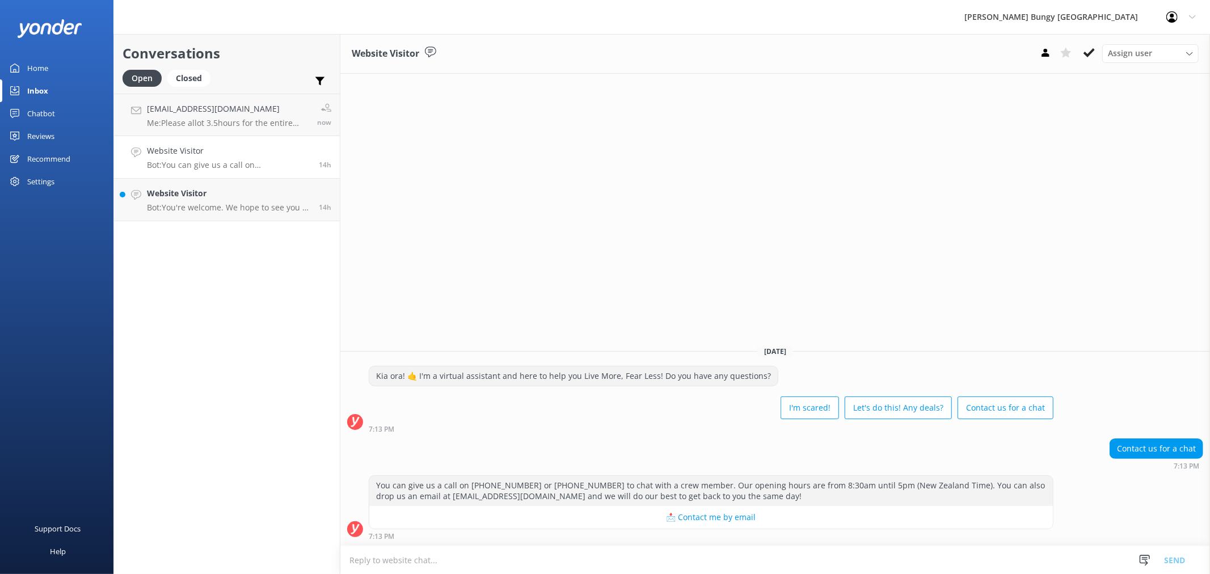
click at [1087, 50] on icon at bounding box center [1088, 52] width 11 height 11
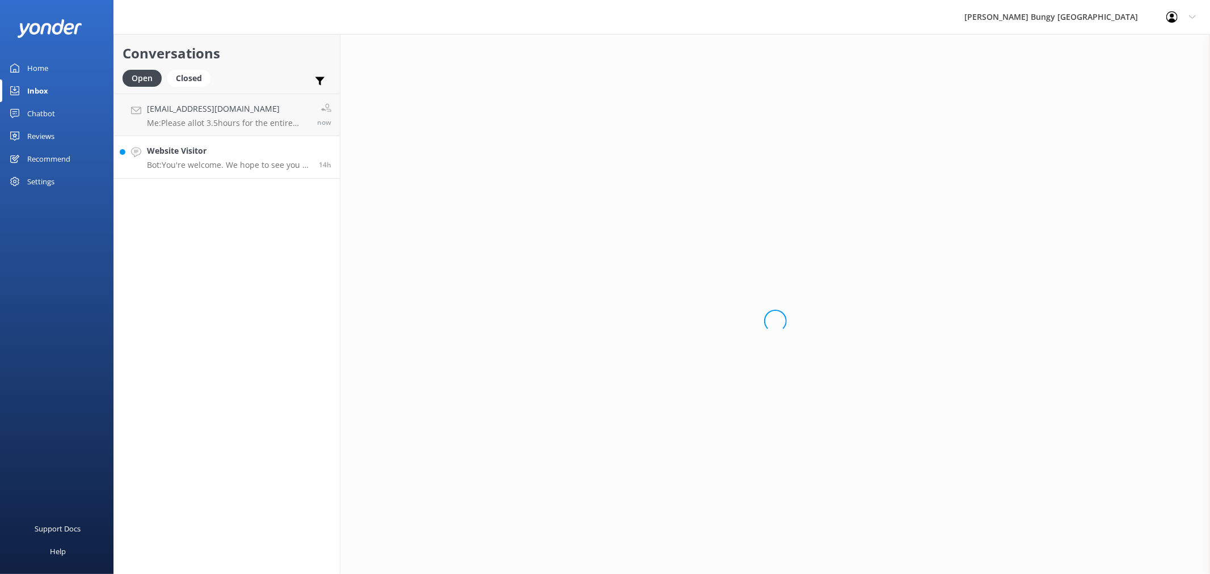
click at [268, 162] on p "Bot: You're welcome. We hope to see you at one of our [PERSON_NAME] locations s…" at bounding box center [228, 165] width 163 height 10
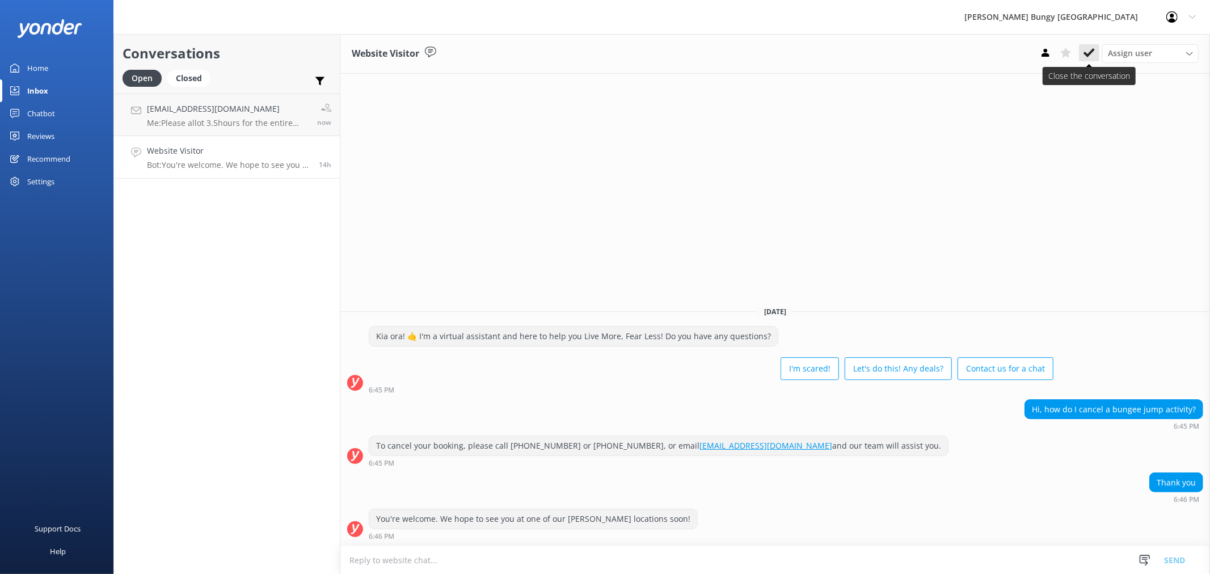
click at [1086, 57] on icon at bounding box center [1088, 52] width 11 height 11
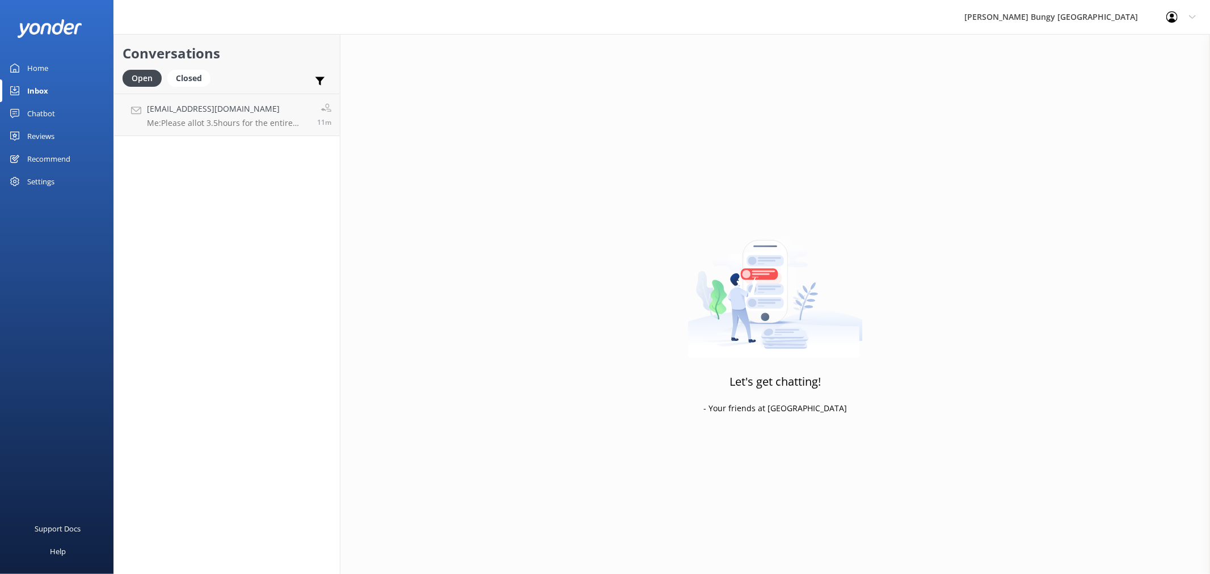
click at [52, 110] on div "Chatbot" at bounding box center [41, 113] width 28 height 23
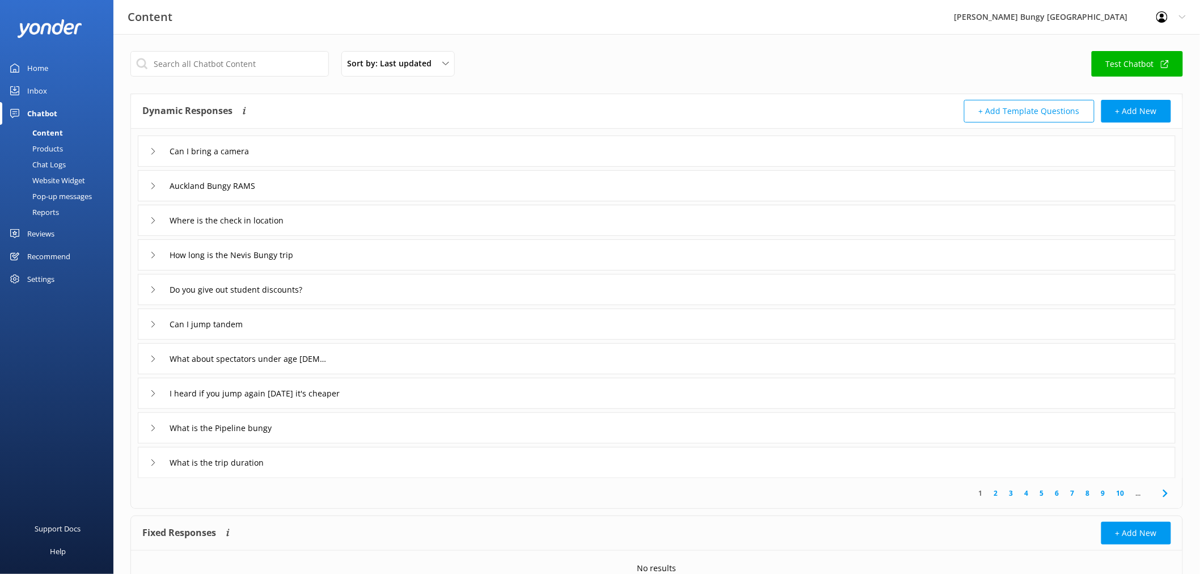
click at [72, 162] on link "Chat Logs" at bounding box center [60, 165] width 107 height 16
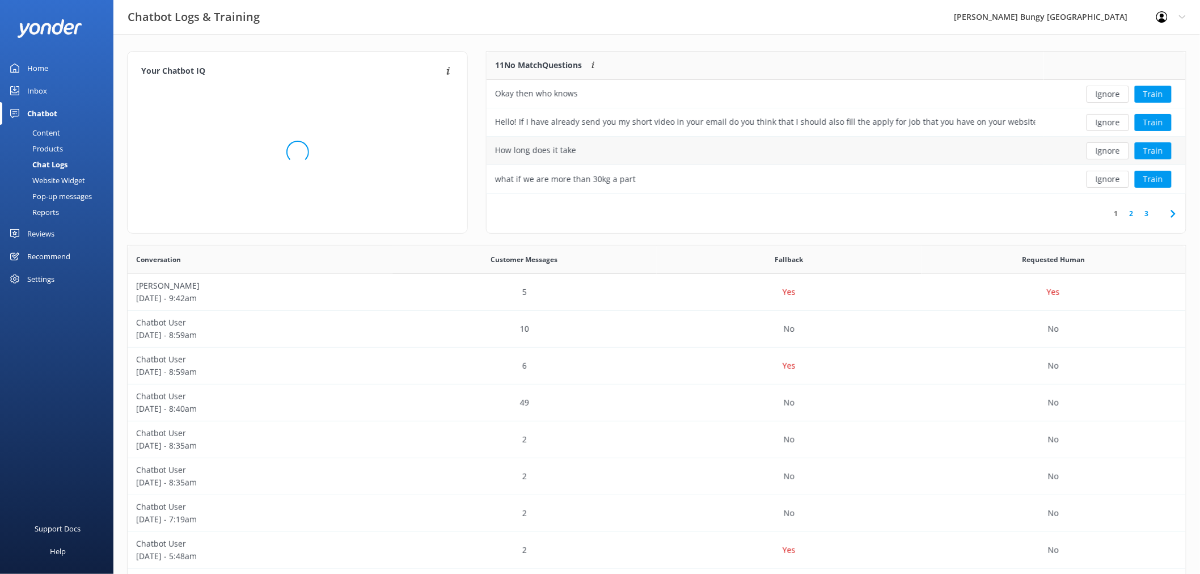
scroll to position [10, 10]
click at [1108, 92] on button "Ignore" at bounding box center [1108, 94] width 43 height 17
click at [1108, 92] on div "Loading.. Train" at bounding box center [1115, 94] width 125 height 17
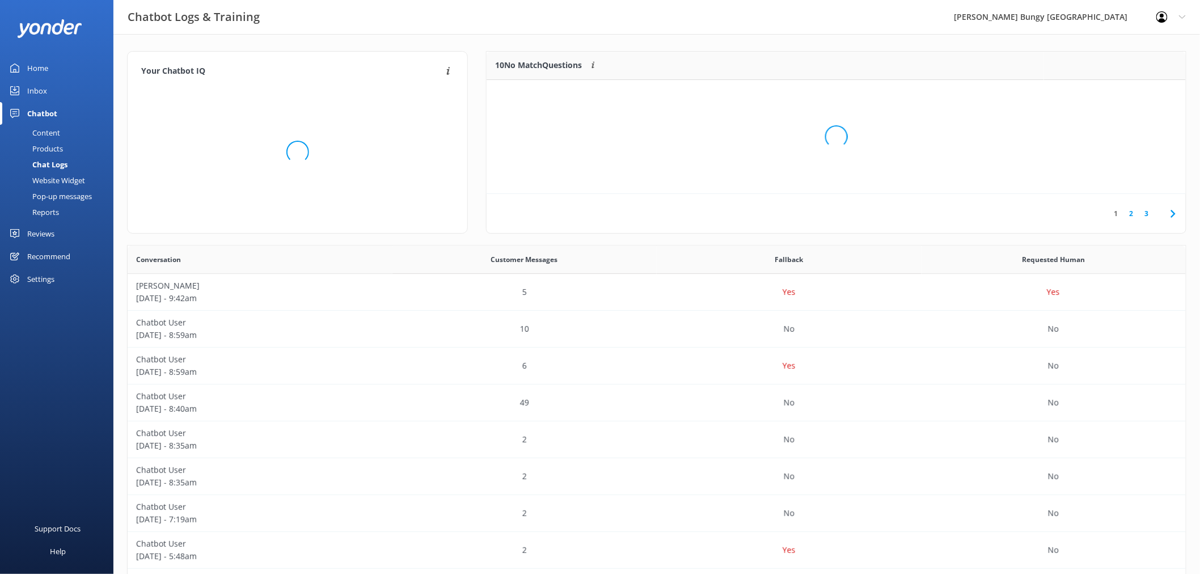
click at [1108, 92] on div "Loading.." at bounding box center [836, 137] width 677 height 574
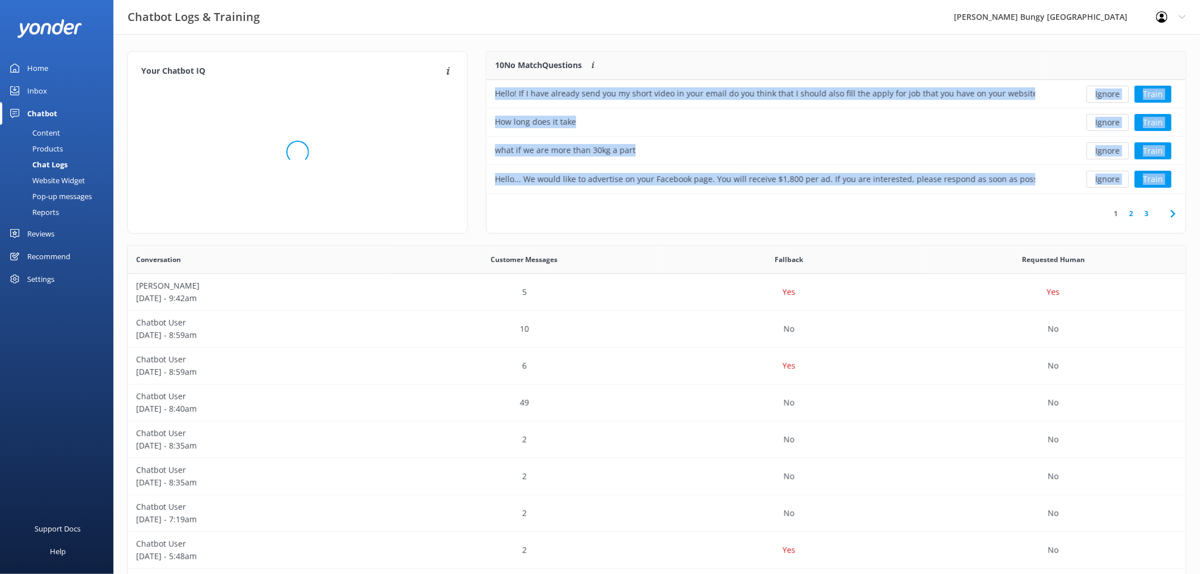
click at [1108, 92] on button "Ignore" at bounding box center [1108, 94] width 43 height 17
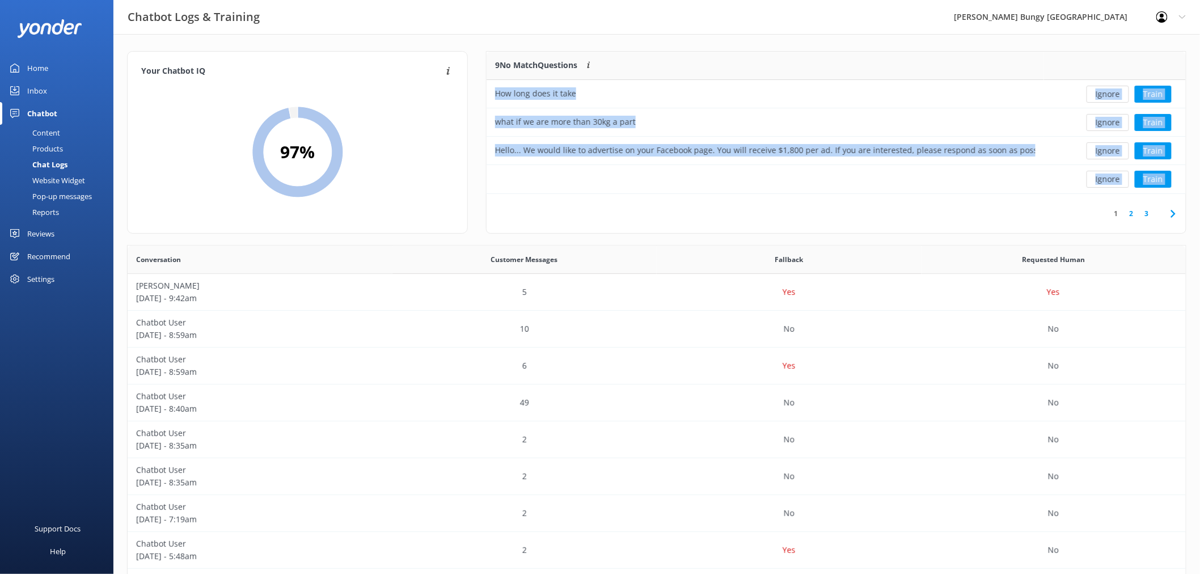
click at [1108, 92] on button "Ignore" at bounding box center [1108, 94] width 43 height 17
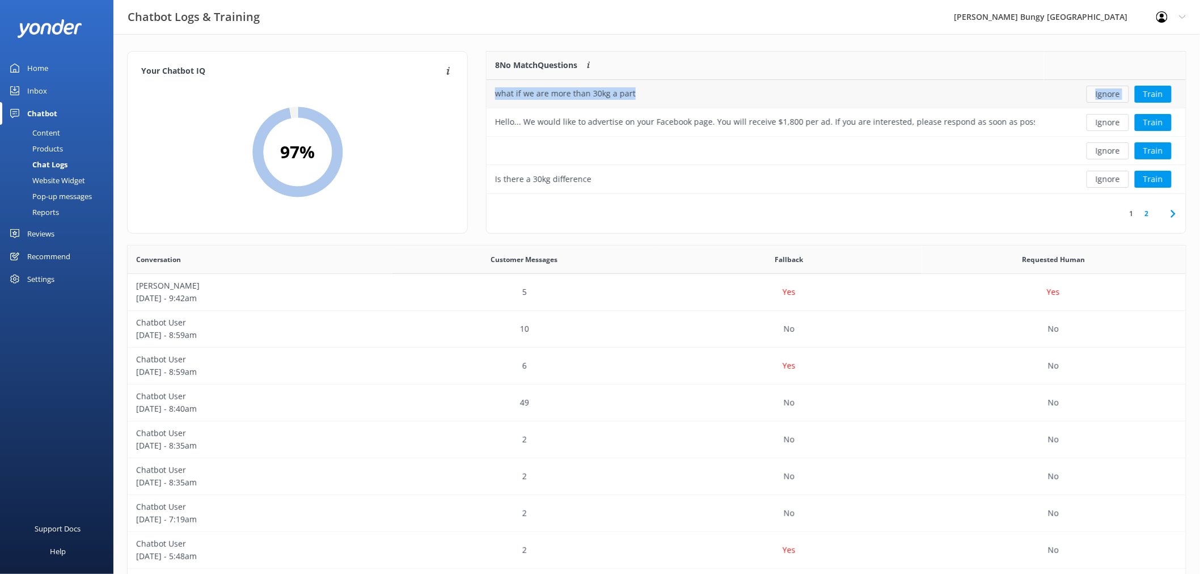
click at [1112, 92] on button "Ignore" at bounding box center [1108, 94] width 43 height 17
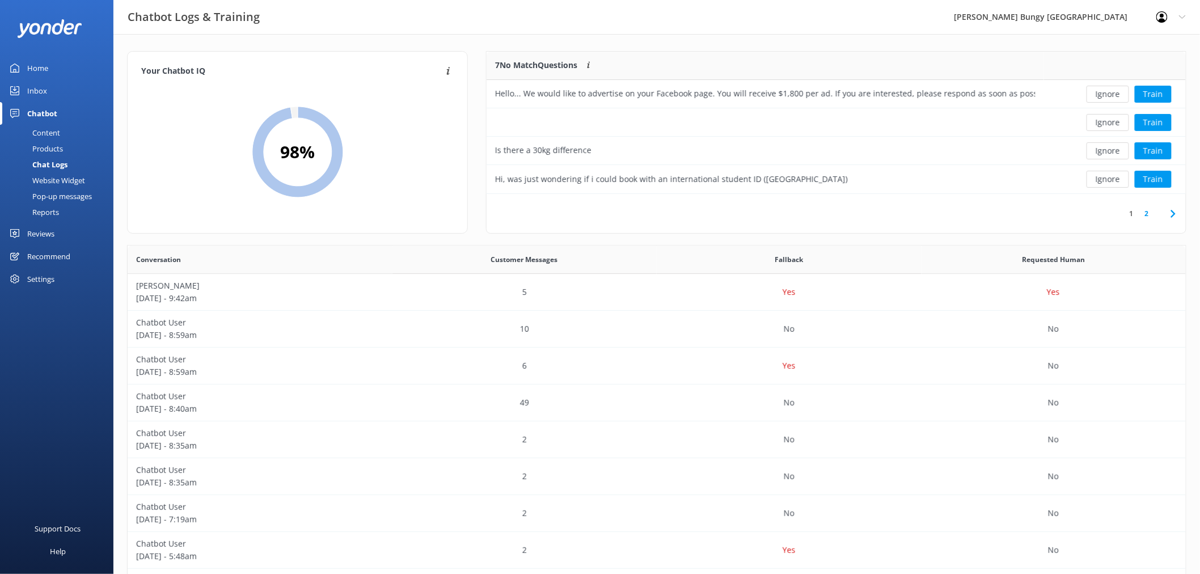
click at [1112, 92] on button "Ignore" at bounding box center [1108, 94] width 43 height 17
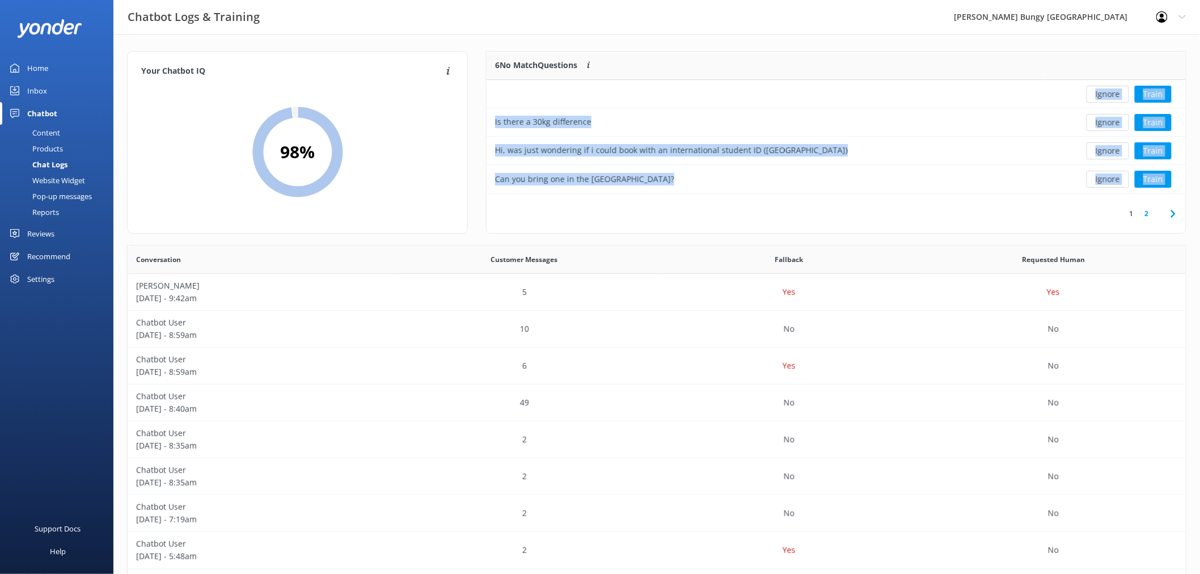
click at [1112, 92] on button "Ignore" at bounding box center [1108, 94] width 43 height 17
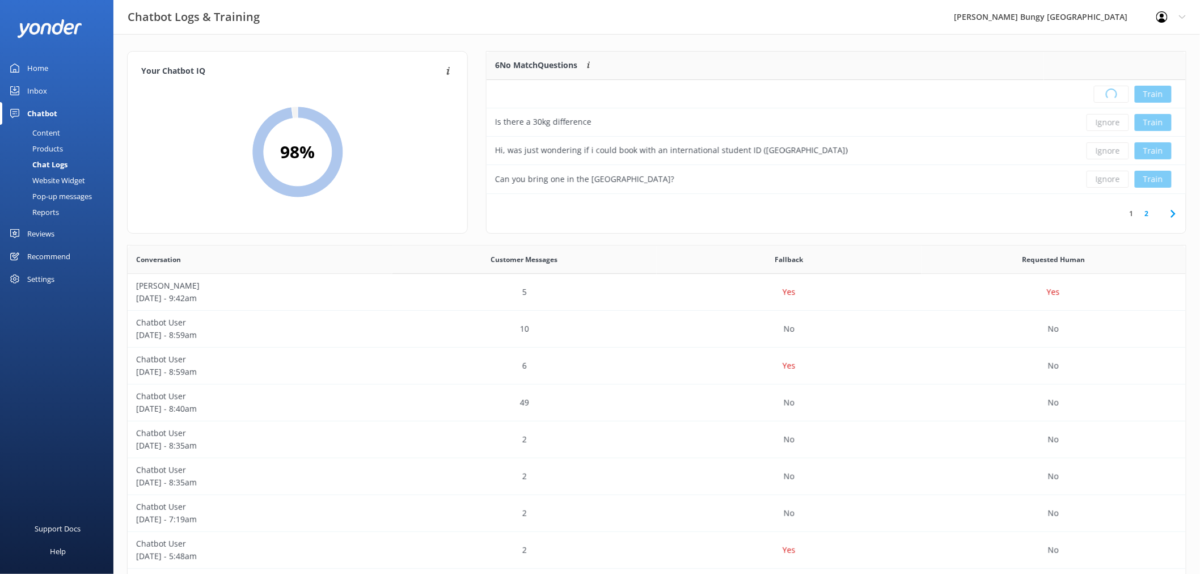
click at [1112, 92] on div "Loading.. Train" at bounding box center [1115, 94] width 125 height 17
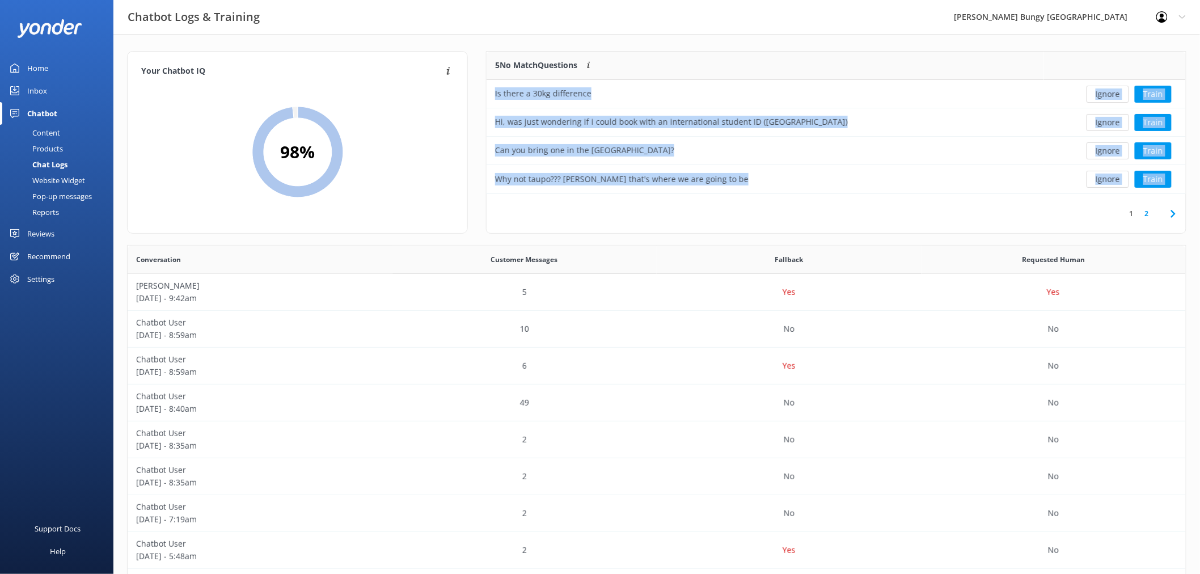
click at [1112, 92] on button "Ignore" at bounding box center [1108, 94] width 43 height 17
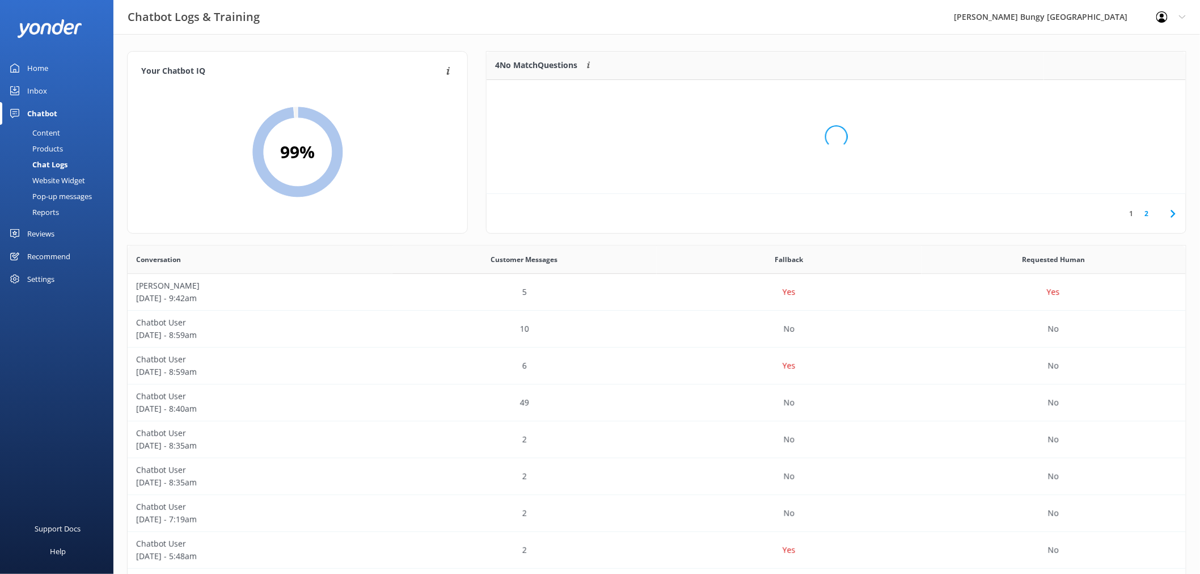
click at [1112, 92] on div "Loading.." at bounding box center [836, 137] width 677 height 574
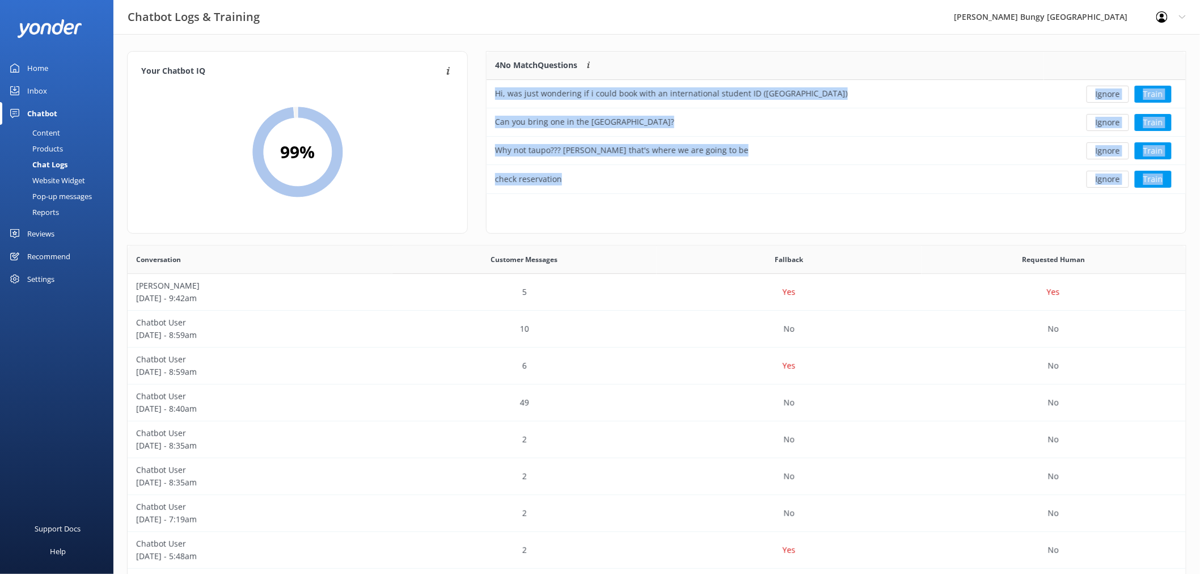
click at [1112, 92] on button "Ignore" at bounding box center [1108, 94] width 43 height 17
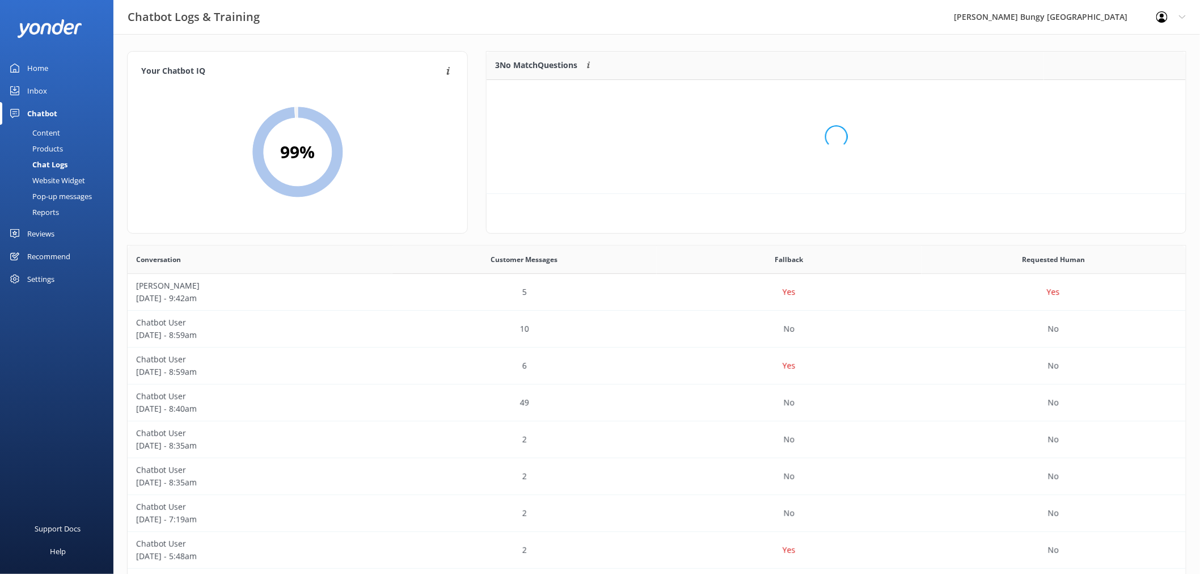
scroll to position [104, 689]
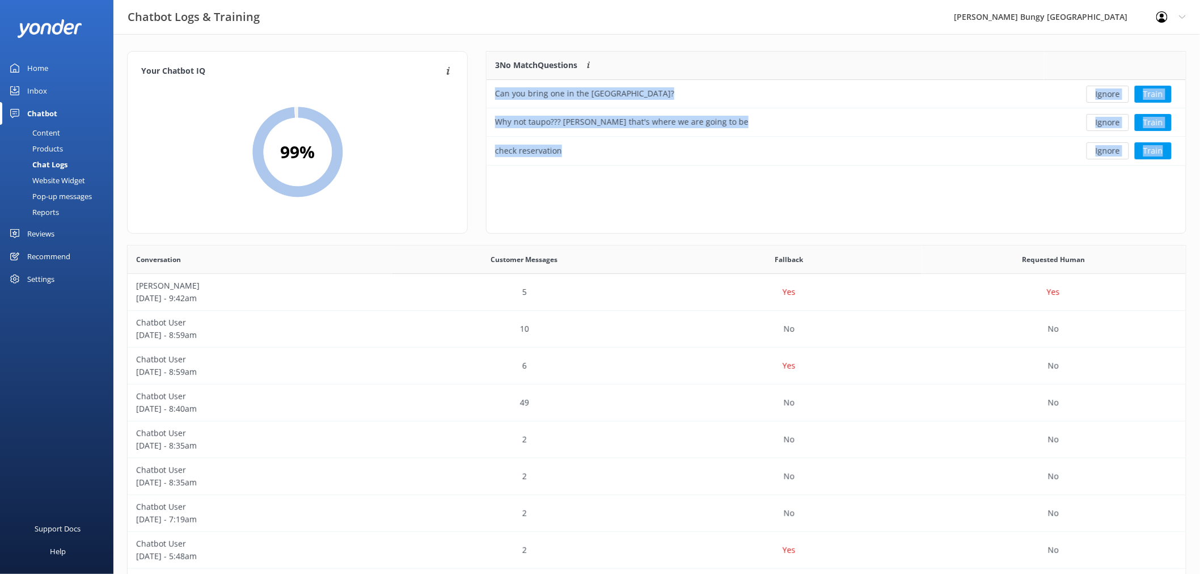
click at [1112, 92] on button "Ignore" at bounding box center [1108, 94] width 43 height 17
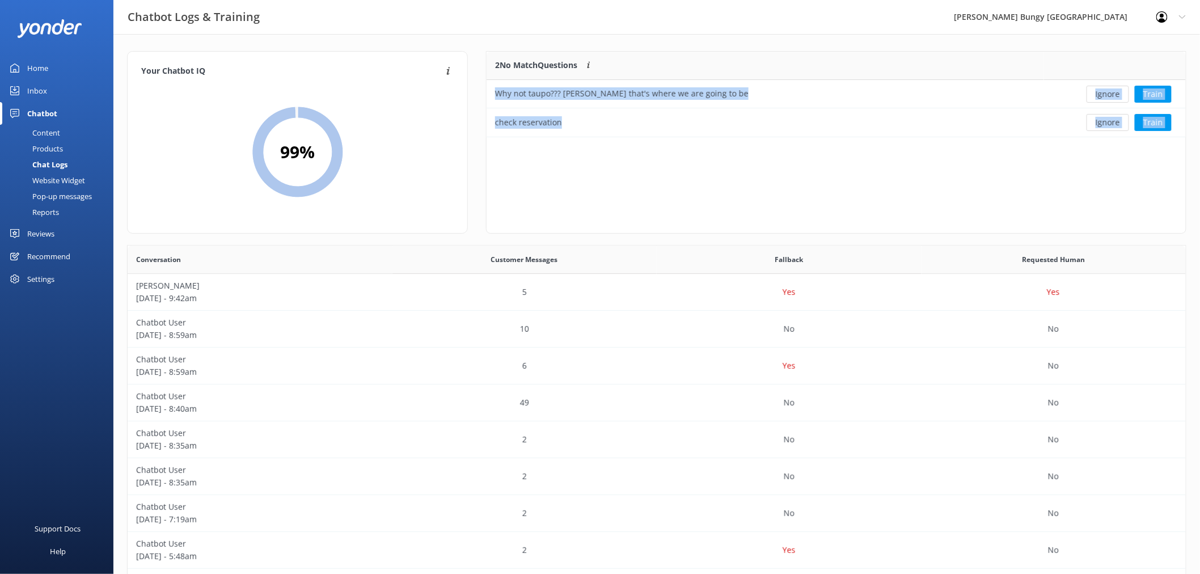
scroll to position [76, 689]
click at [1112, 92] on button "Ignore" at bounding box center [1108, 94] width 43 height 17
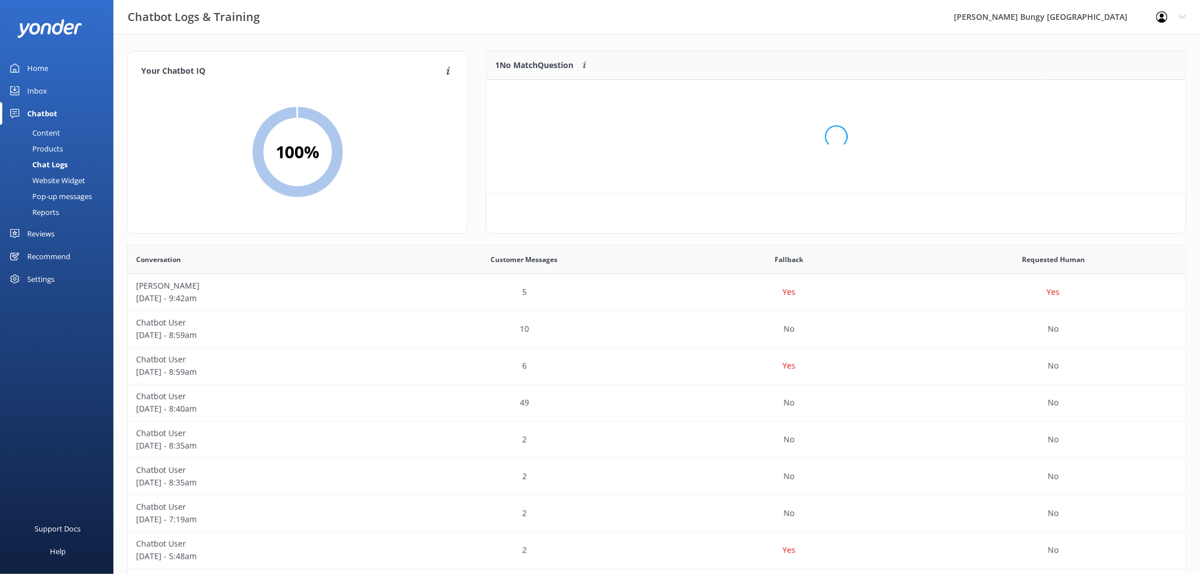
scroll to position [48, 689]
click at [1112, 92] on button "Ignore" at bounding box center [1108, 94] width 43 height 17
